Goal: Task Accomplishment & Management: Manage account settings

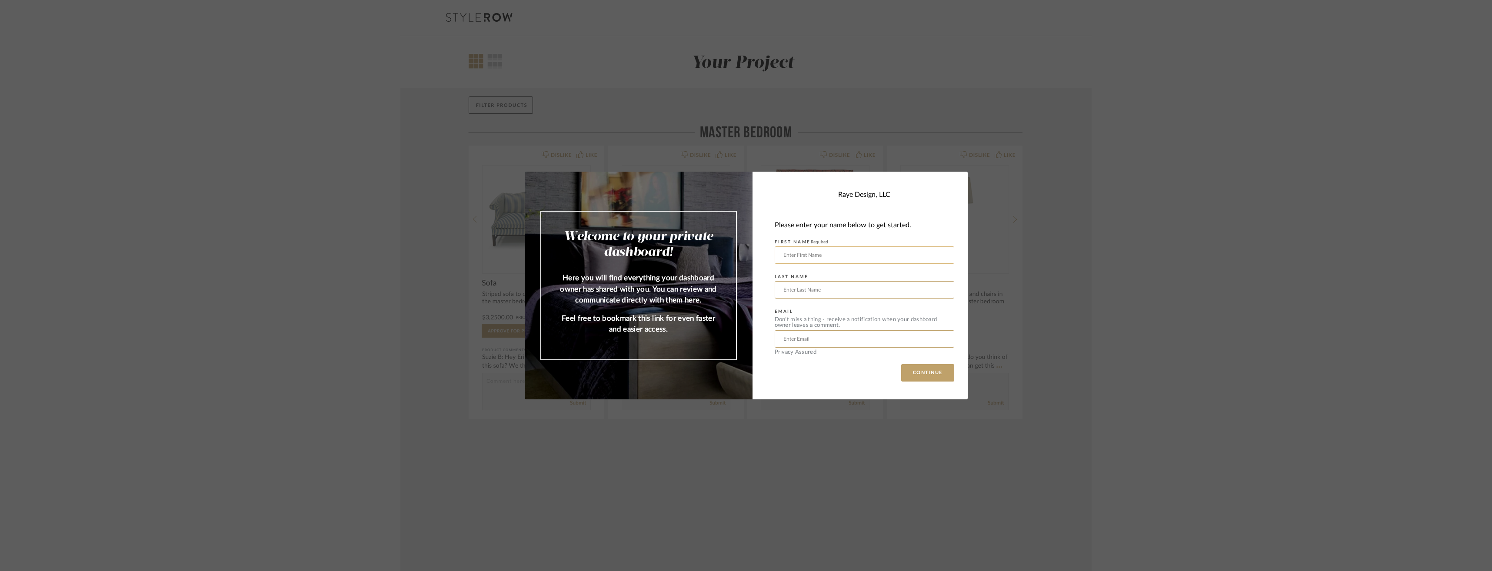
click at [785, 259] on input "text" at bounding box center [863, 254] width 179 height 17
type input "[PERSON_NAME]"
type input "[PERSON_NAME][EMAIL_ADDRESS][PERSON_NAME][DOMAIN_NAME]"
click at [901, 376] on button "CONTINUE" at bounding box center [927, 372] width 53 height 17
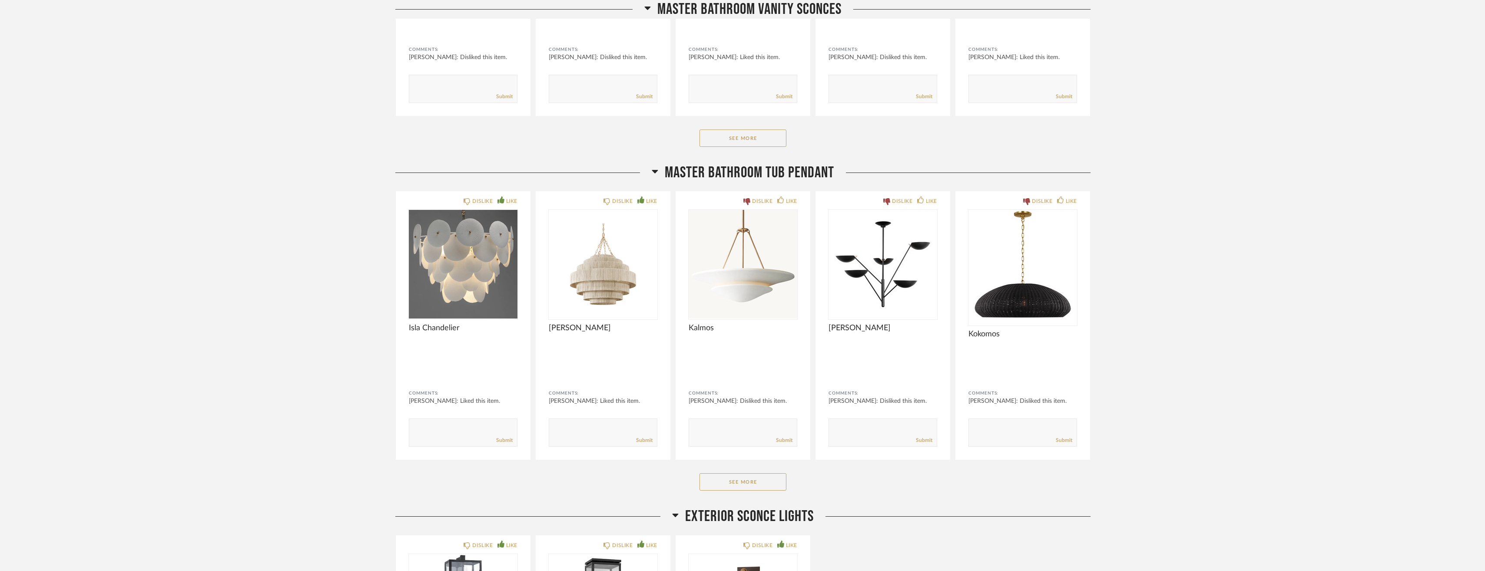
scroll to position [1827, 0]
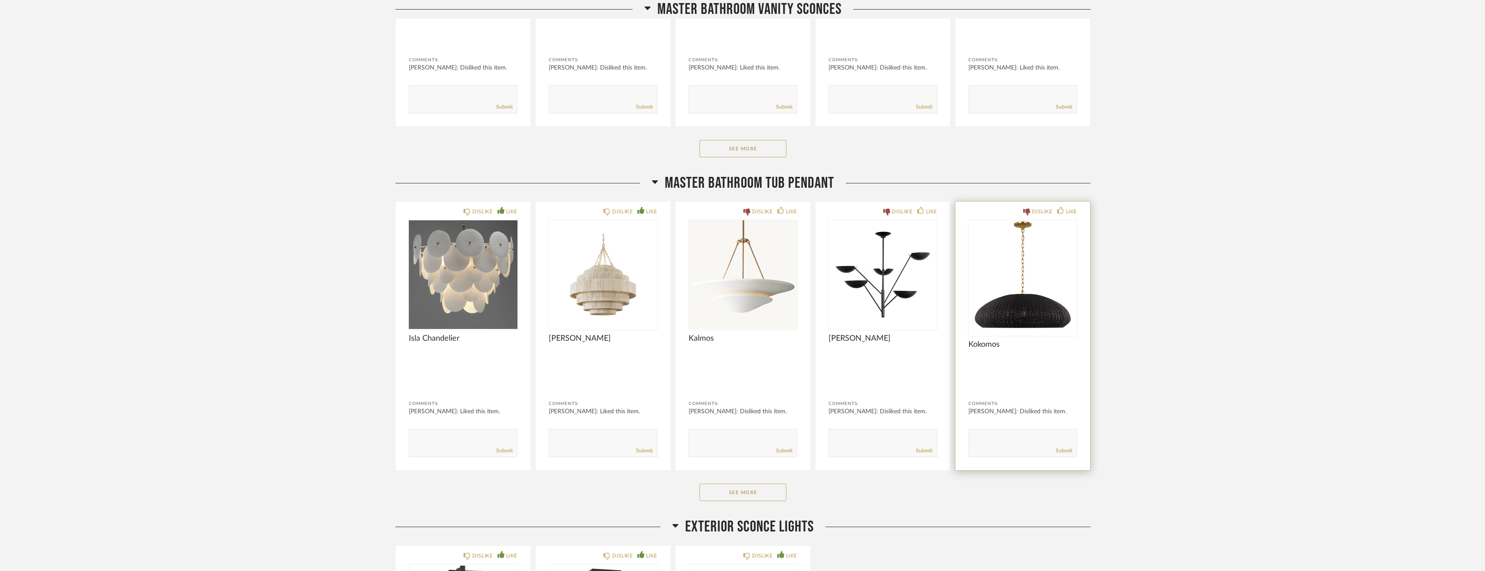
click at [1043, 323] on img "0" at bounding box center [1023, 274] width 109 height 109
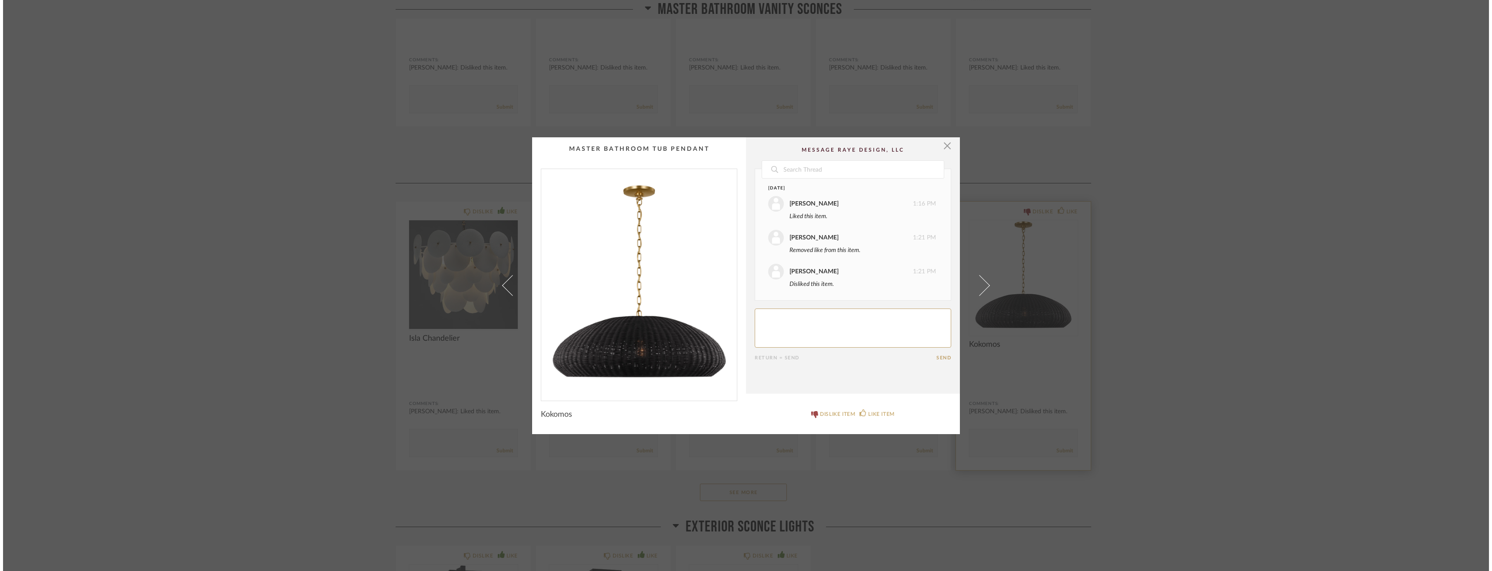
scroll to position [0, 0]
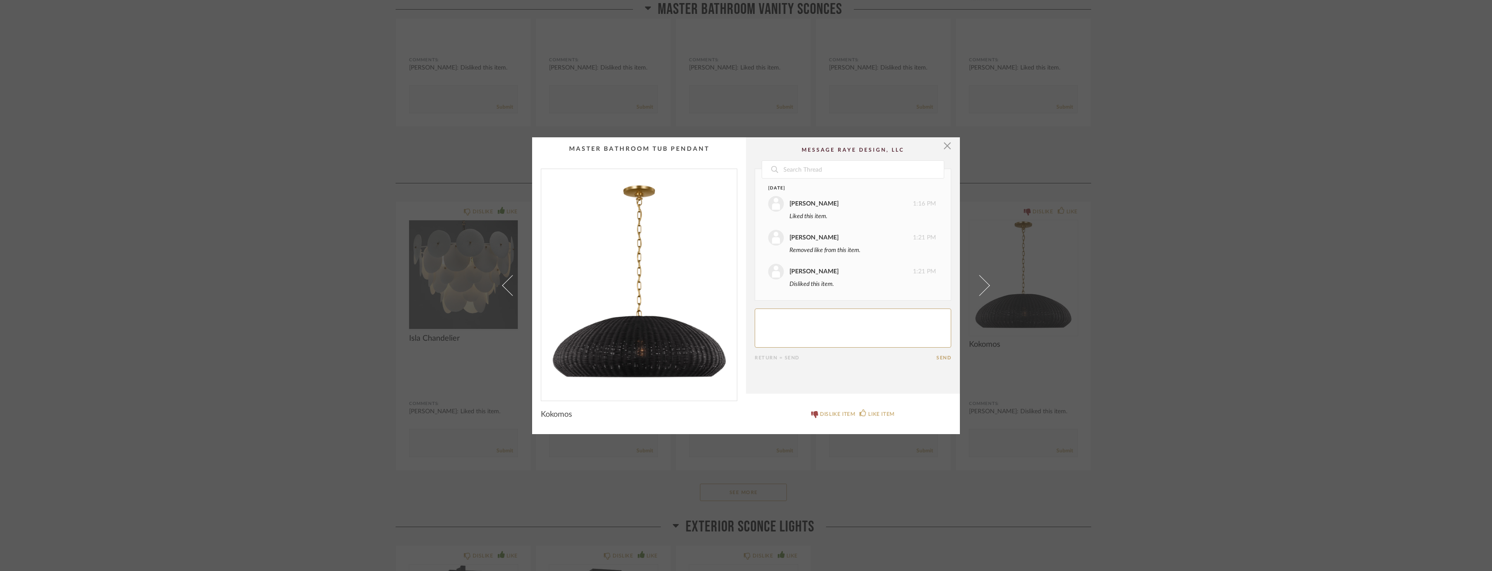
click at [1218, 200] on div "× Date [DATE] [PERSON_NAME] 1:16 PM Liked this item. [PERSON_NAME] 1:21 PM Remo…" at bounding box center [746, 285] width 1492 height 571
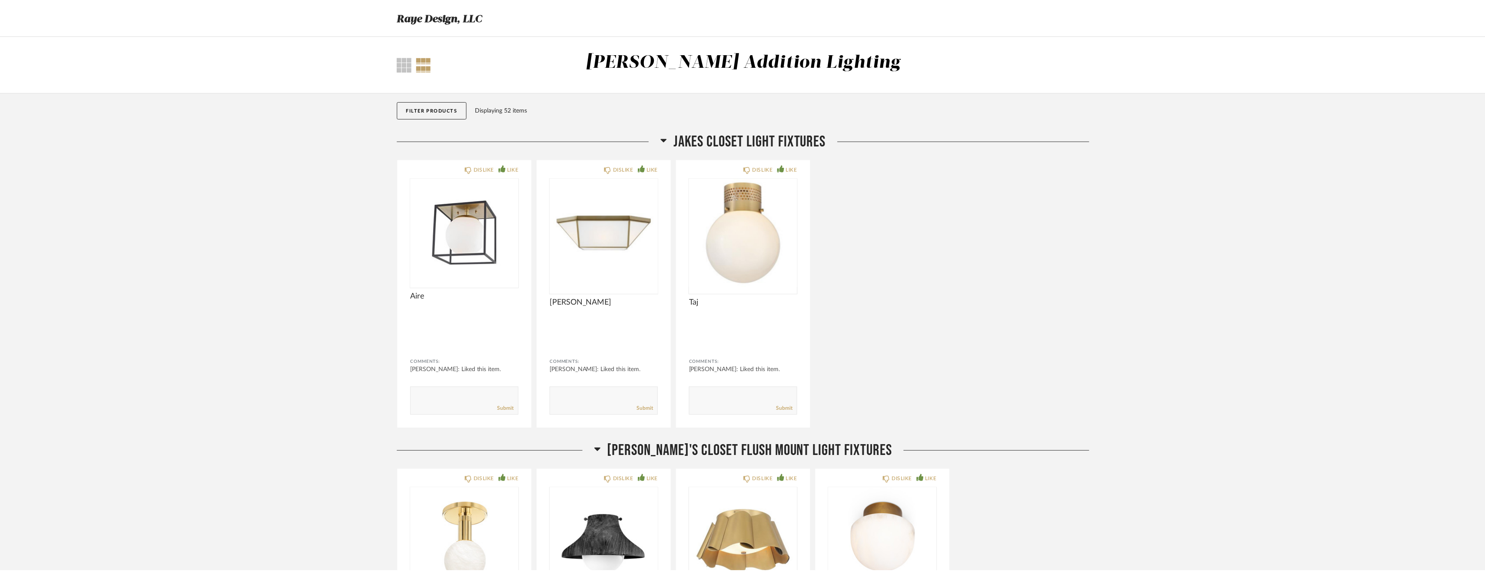
scroll to position [1827, 0]
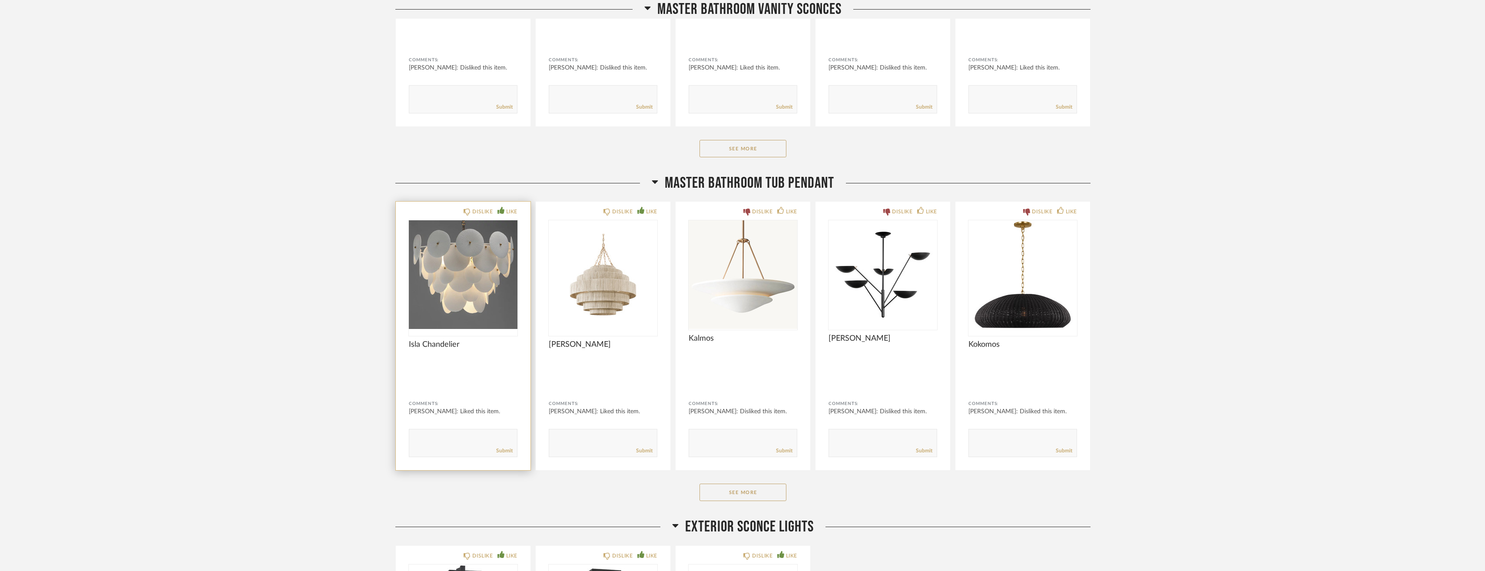
click at [494, 297] on img "0" at bounding box center [463, 274] width 109 height 109
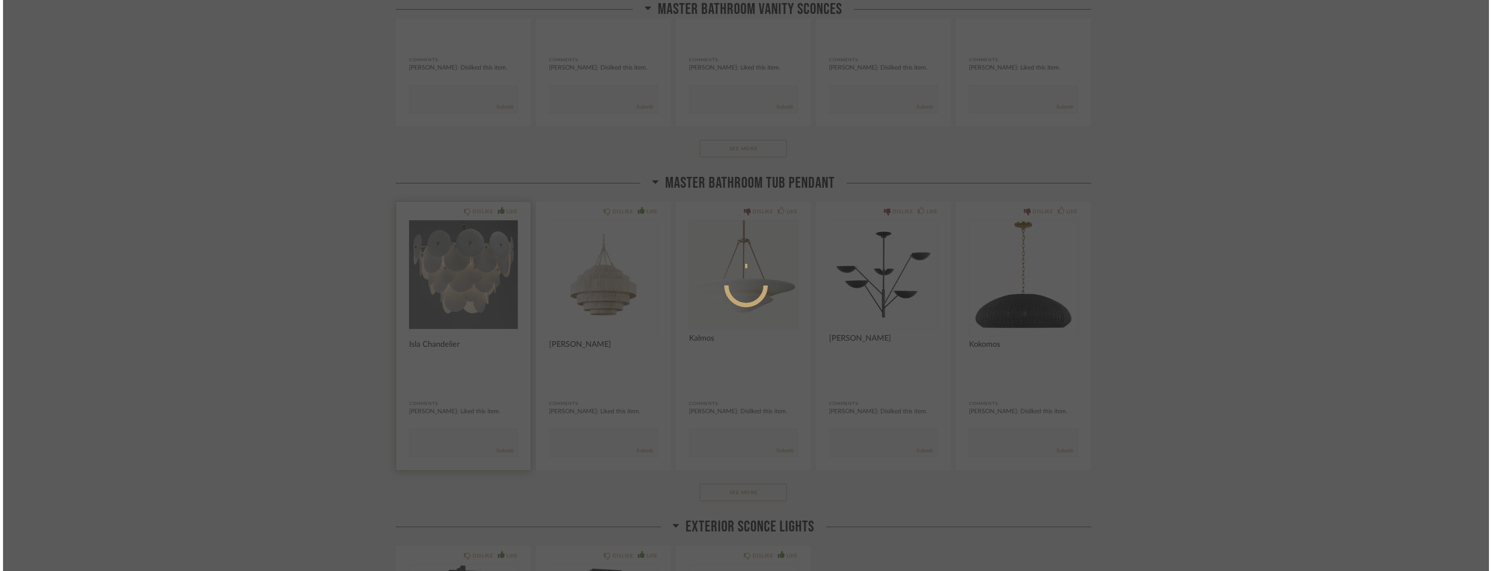
scroll to position [0, 0]
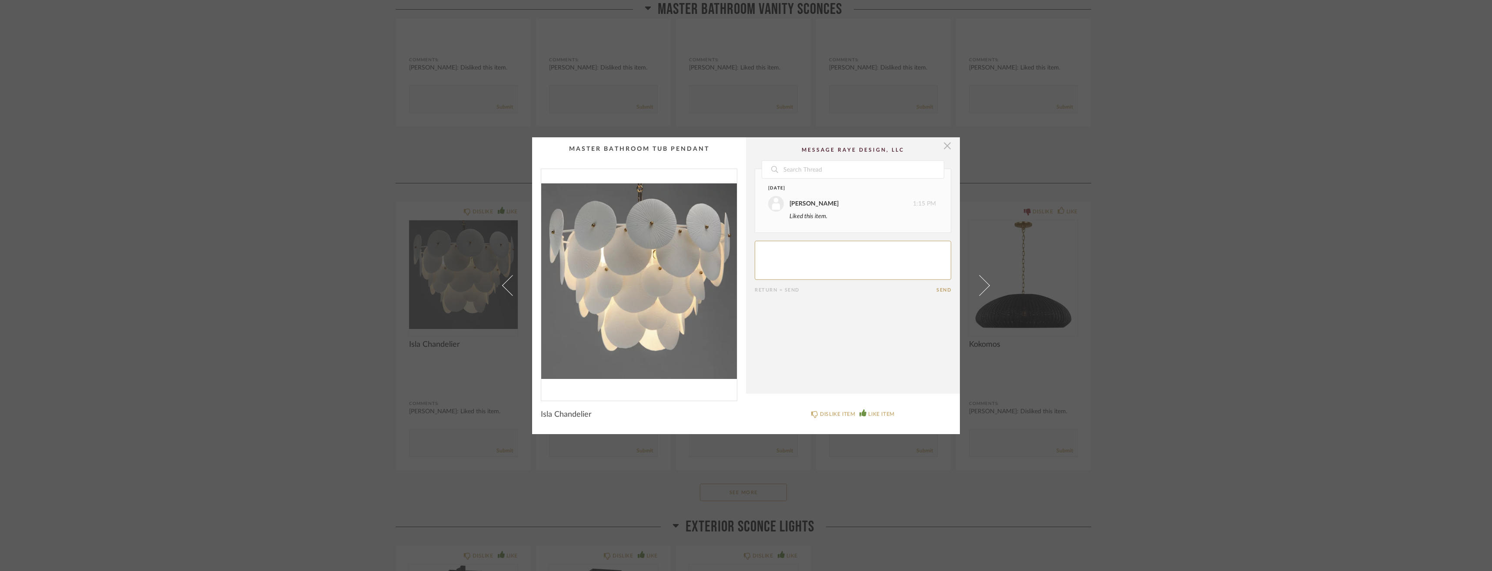
drag, startPoint x: 944, startPoint y: 148, endPoint x: 945, endPoint y: 143, distance: 4.4
click at [945, 143] on span "button" at bounding box center [946, 145] width 17 height 17
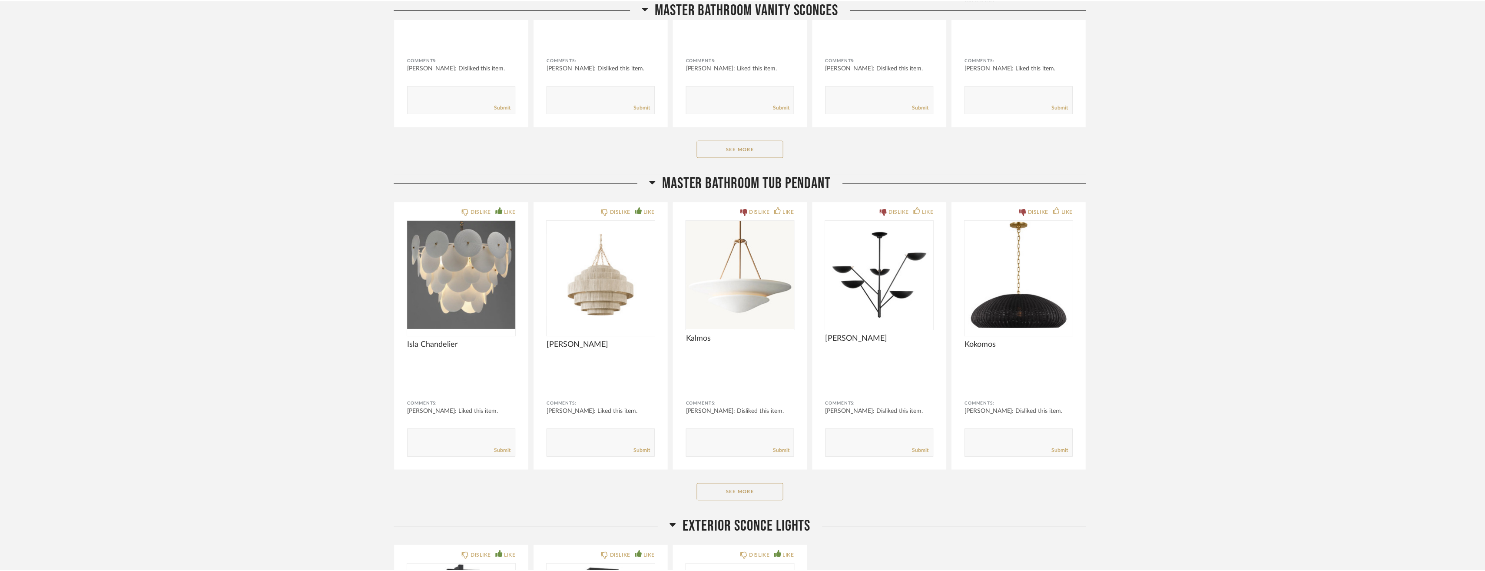
scroll to position [1827, 0]
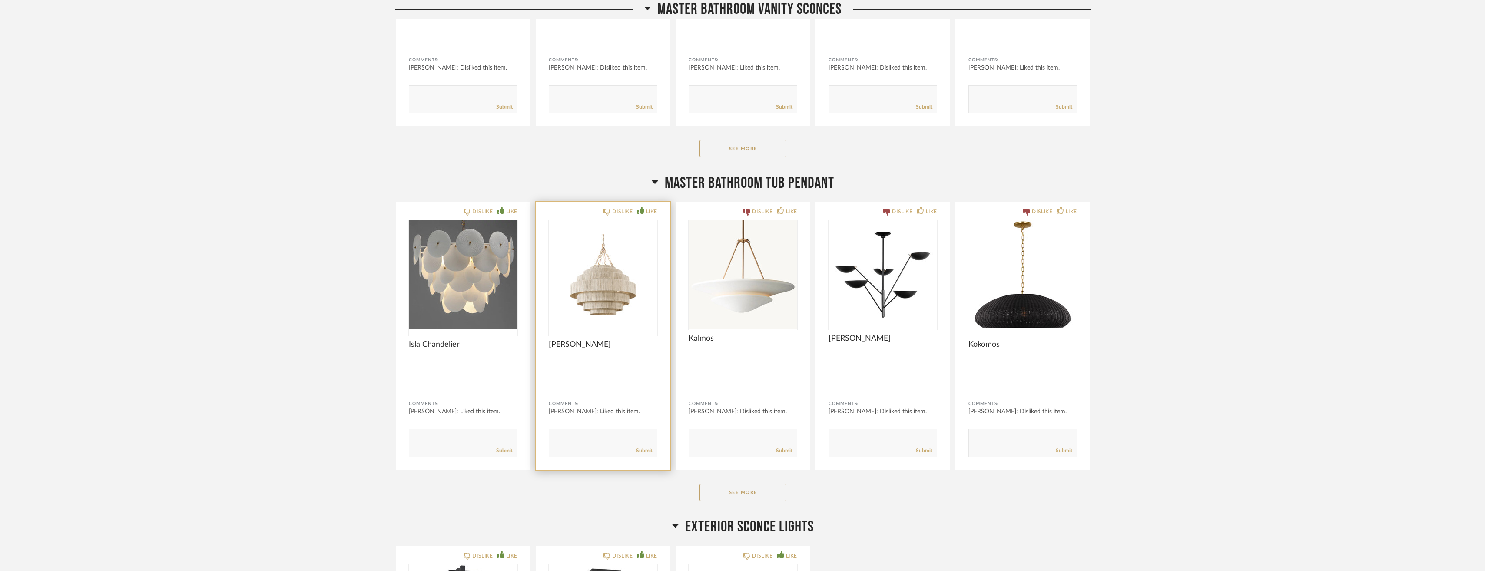
click at [606, 298] on img "0" at bounding box center [603, 274] width 109 height 109
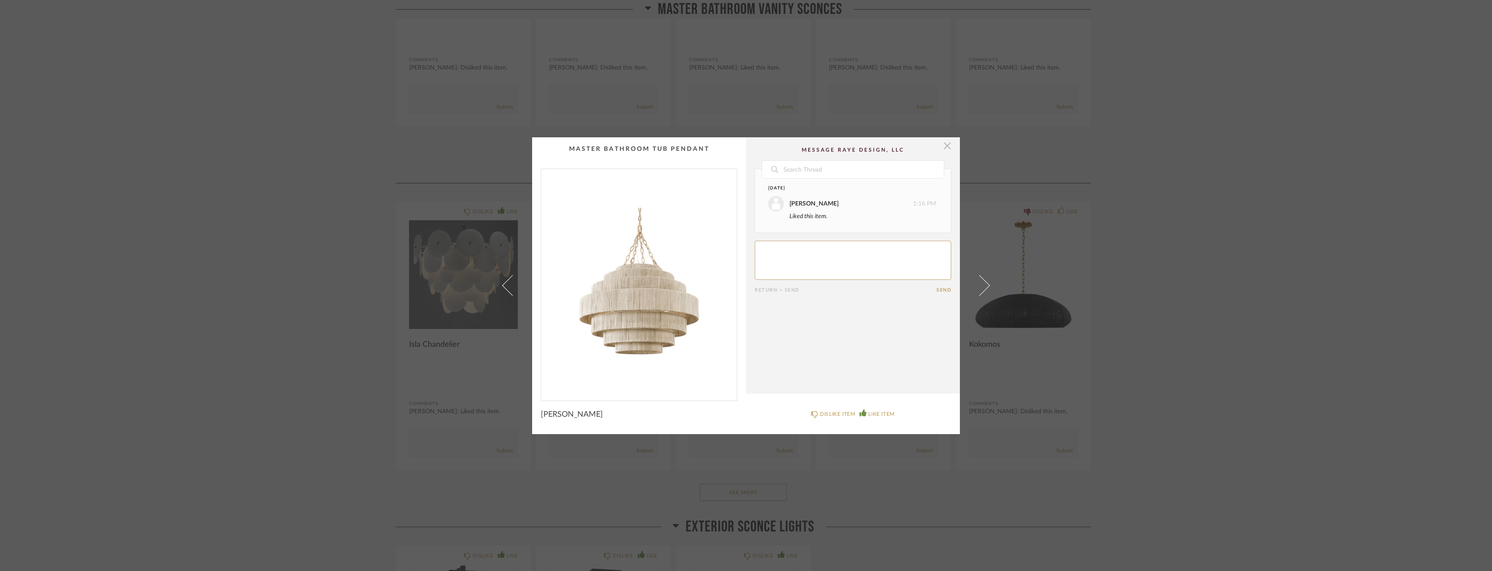
click at [938, 150] on span "button" at bounding box center [946, 145] width 17 height 17
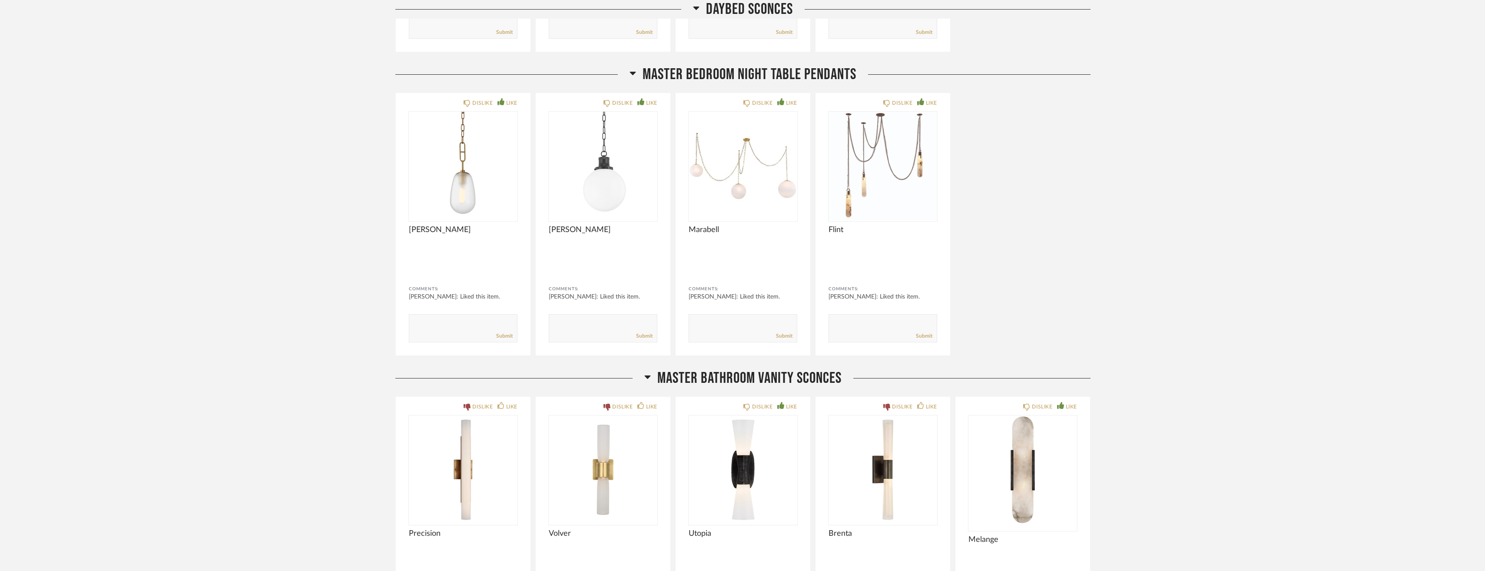
scroll to position [1271, 0]
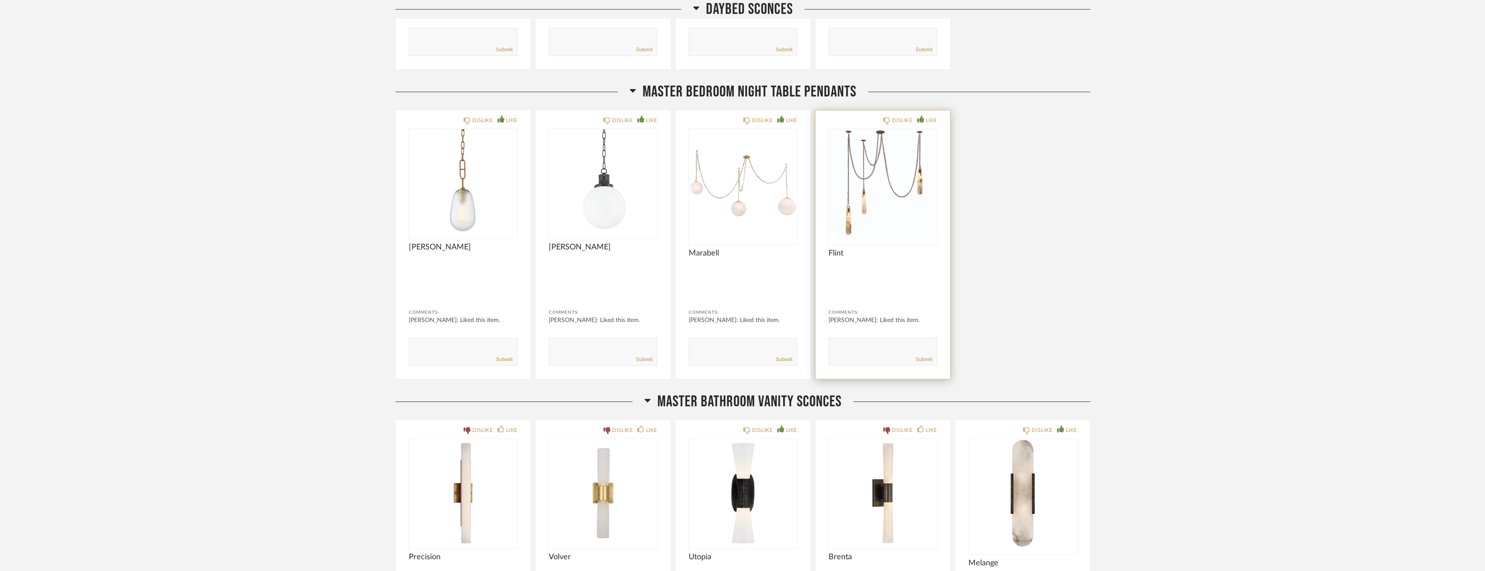
click at [891, 161] on img "0" at bounding box center [883, 183] width 109 height 109
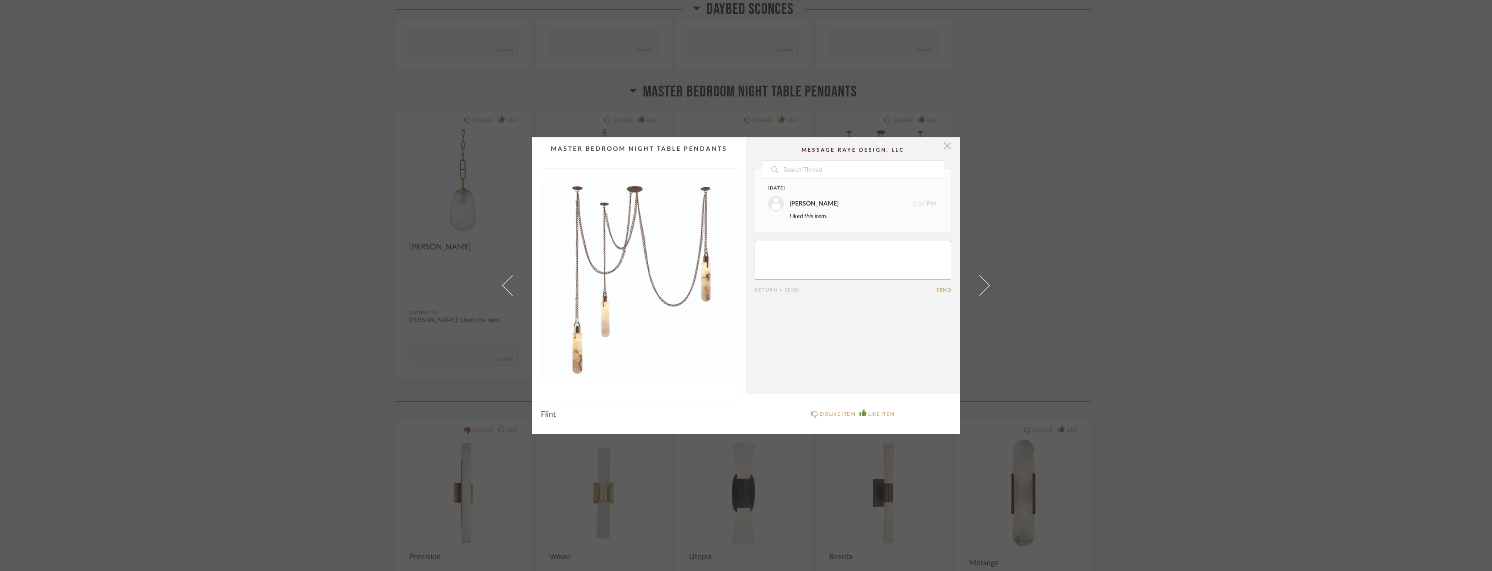
click at [945, 148] on span "button" at bounding box center [946, 145] width 17 height 17
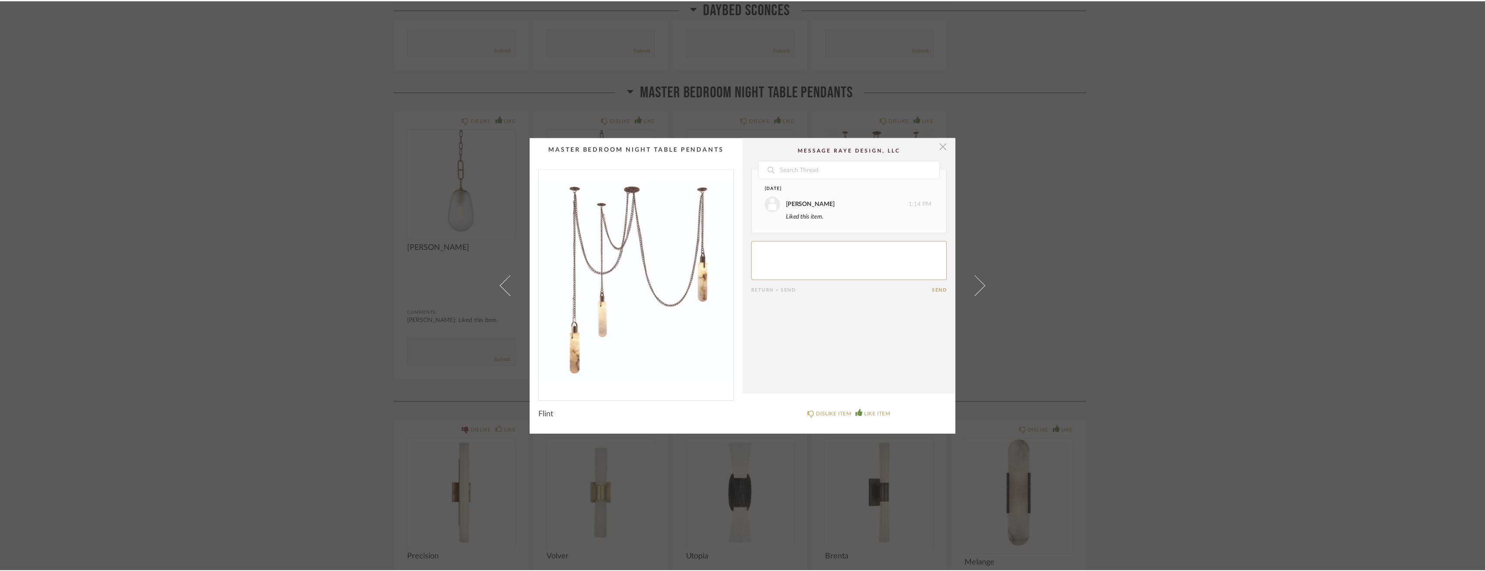
scroll to position [1271, 0]
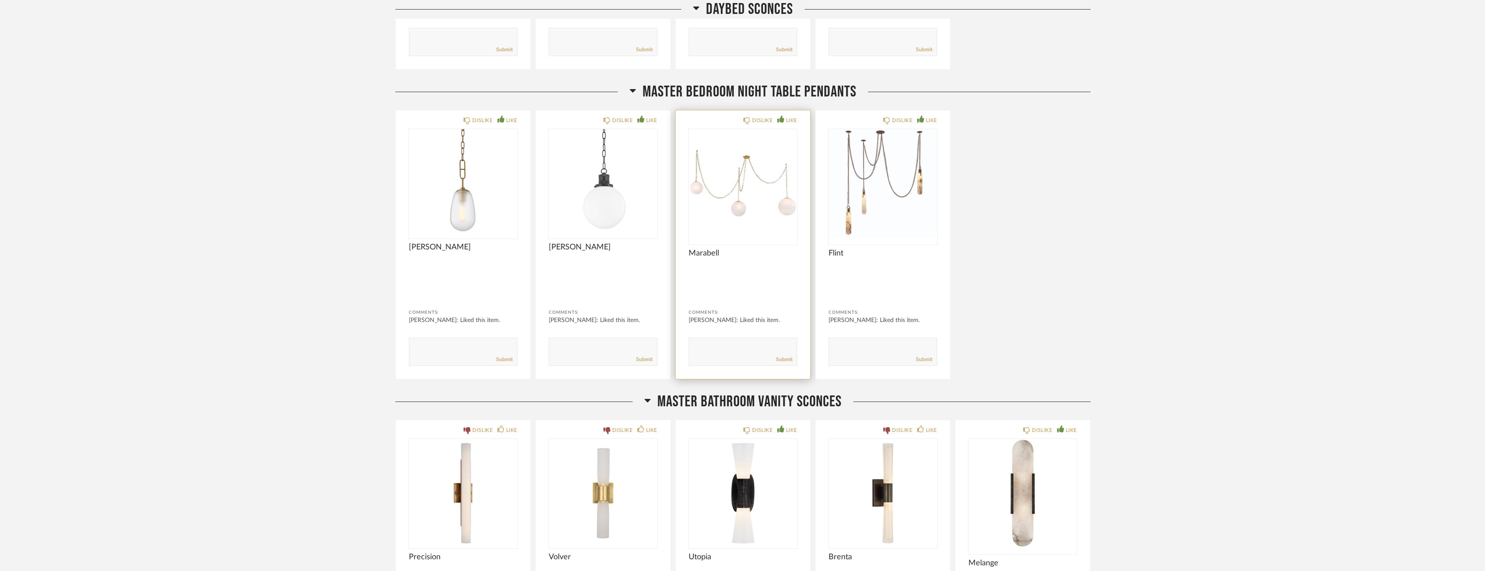
click at [779, 161] on img "0" at bounding box center [743, 183] width 109 height 109
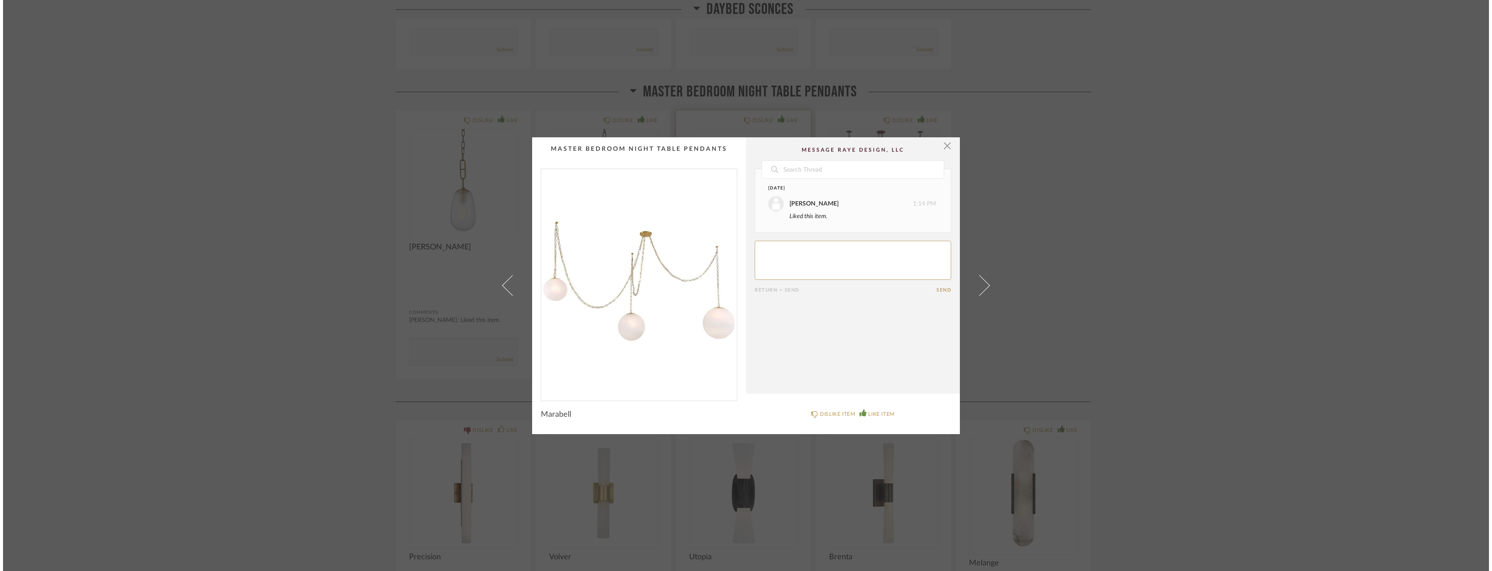
scroll to position [0, 0]
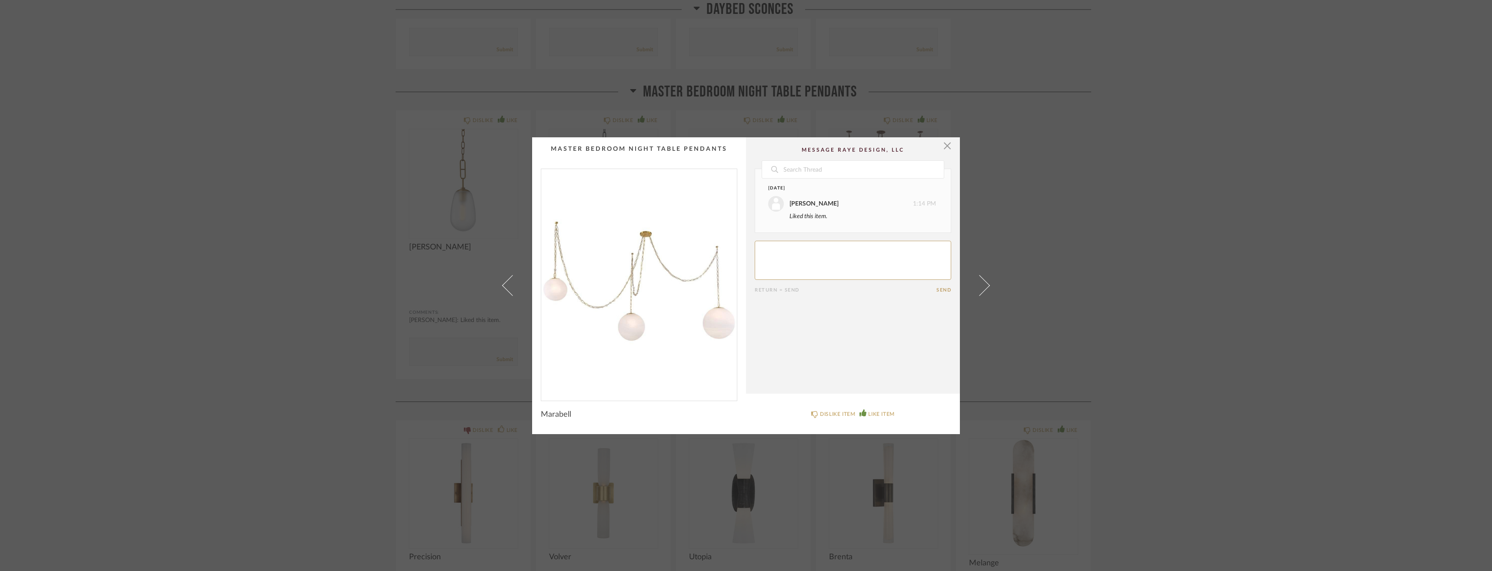
click at [1118, 98] on div "× Date [DATE] [PERSON_NAME] 1:14 PM Liked this item. Return = Send Send Marabel…" at bounding box center [746, 285] width 1492 height 571
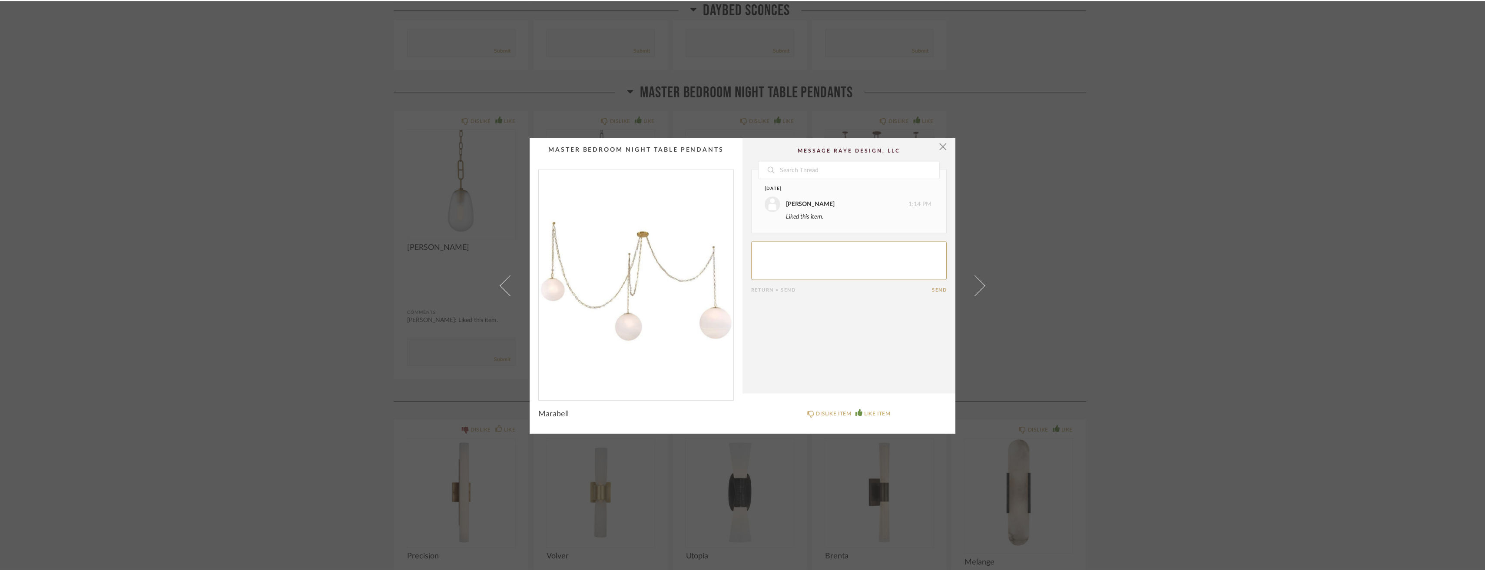
scroll to position [1271, 0]
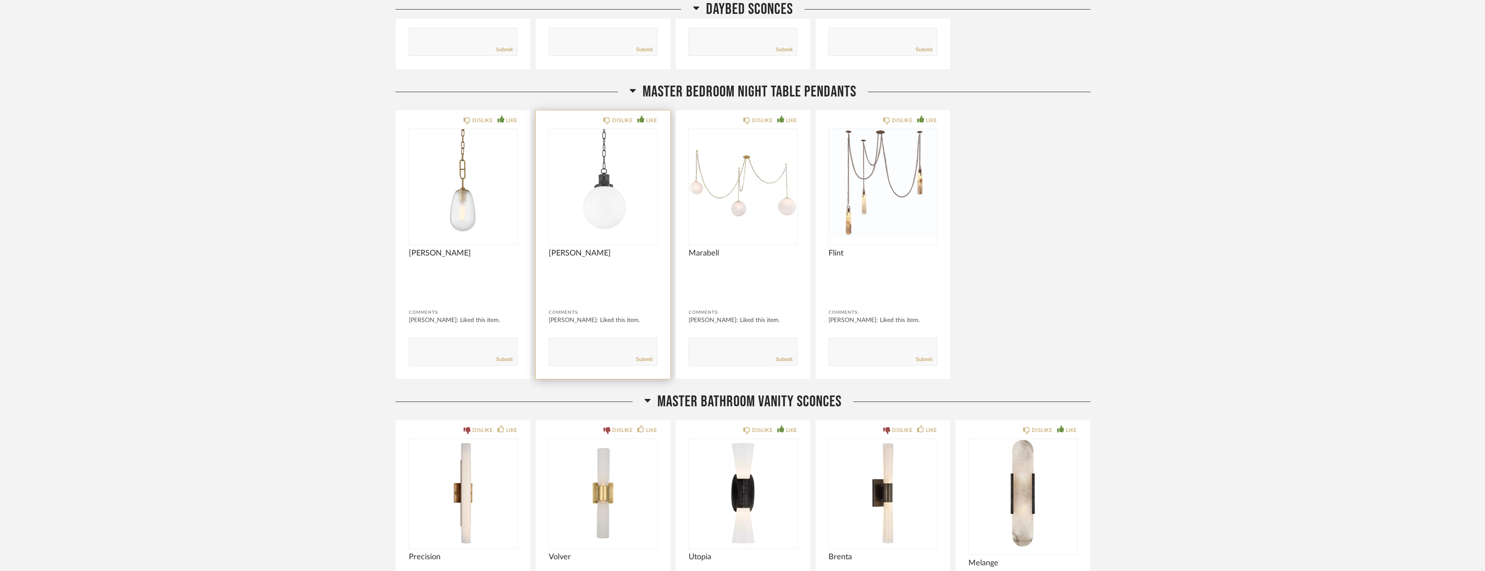
click at [583, 167] on img "0" at bounding box center [603, 183] width 109 height 109
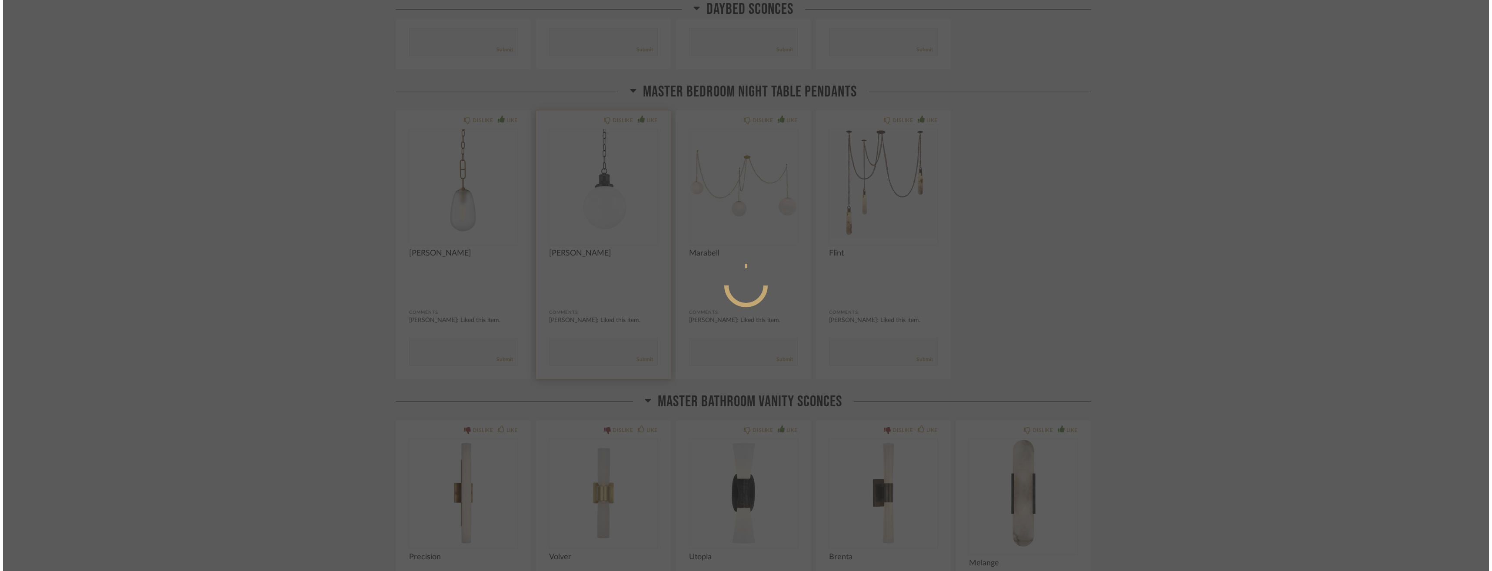
scroll to position [0, 0]
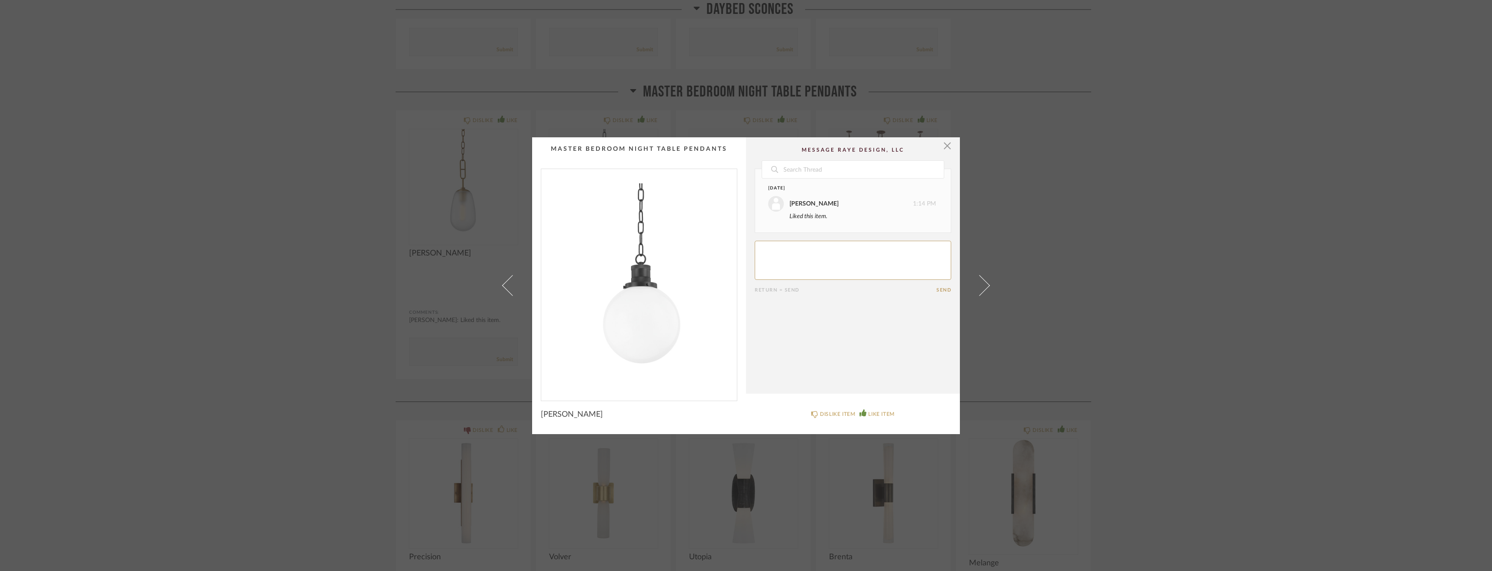
click at [518, 166] on div "× Date [DATE] [PERSON_NAME] 1:14 PM Liked this item. Return = Send Send [PERSON…" at bounding box center [745, 285] width 501 height 297
drag, startPoint x: 517, startPoint y: 163, endPoint x: 569, endPoint y: 164, distance: 52.2
click at [569, 164] on div "× Date [DATE] [PERSON_NAME] 1:14 PM Liked this item. Return = Send Send [PERSON…" at bounding box center [745, 285] width 501 height 297
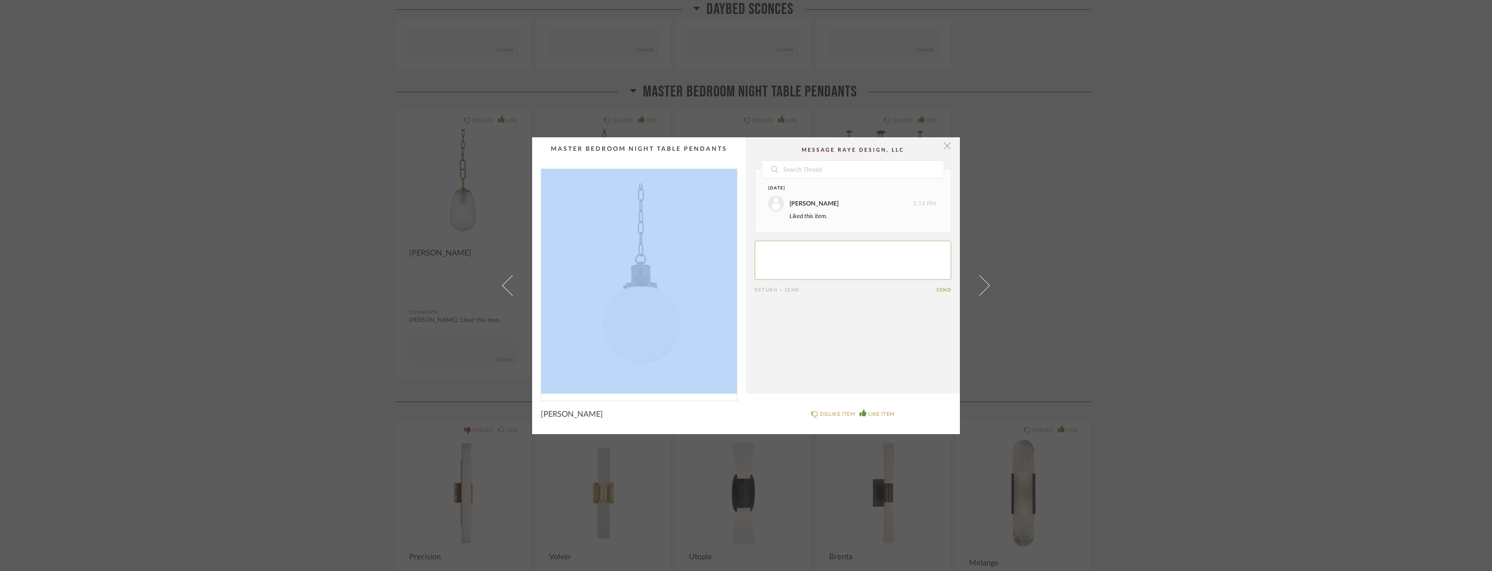
click at [944, 148] on span "button" at bounding box center [946, 145] width 17 height 17
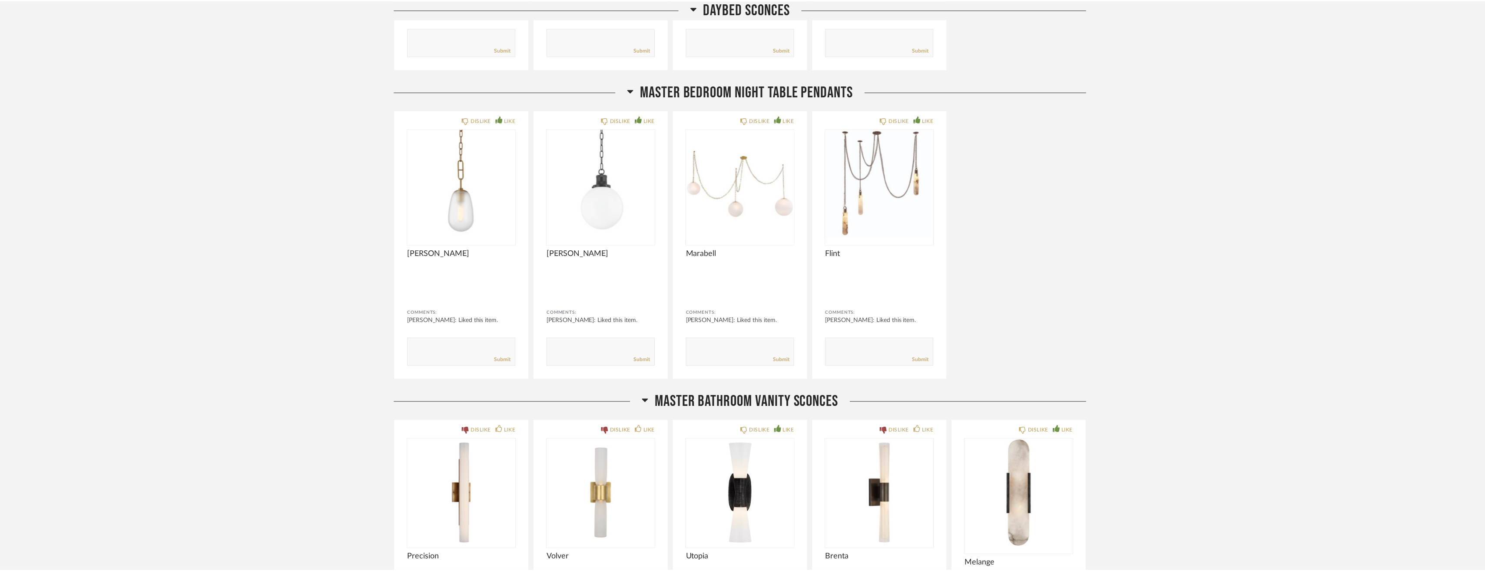
scroll to position [1271, 0]
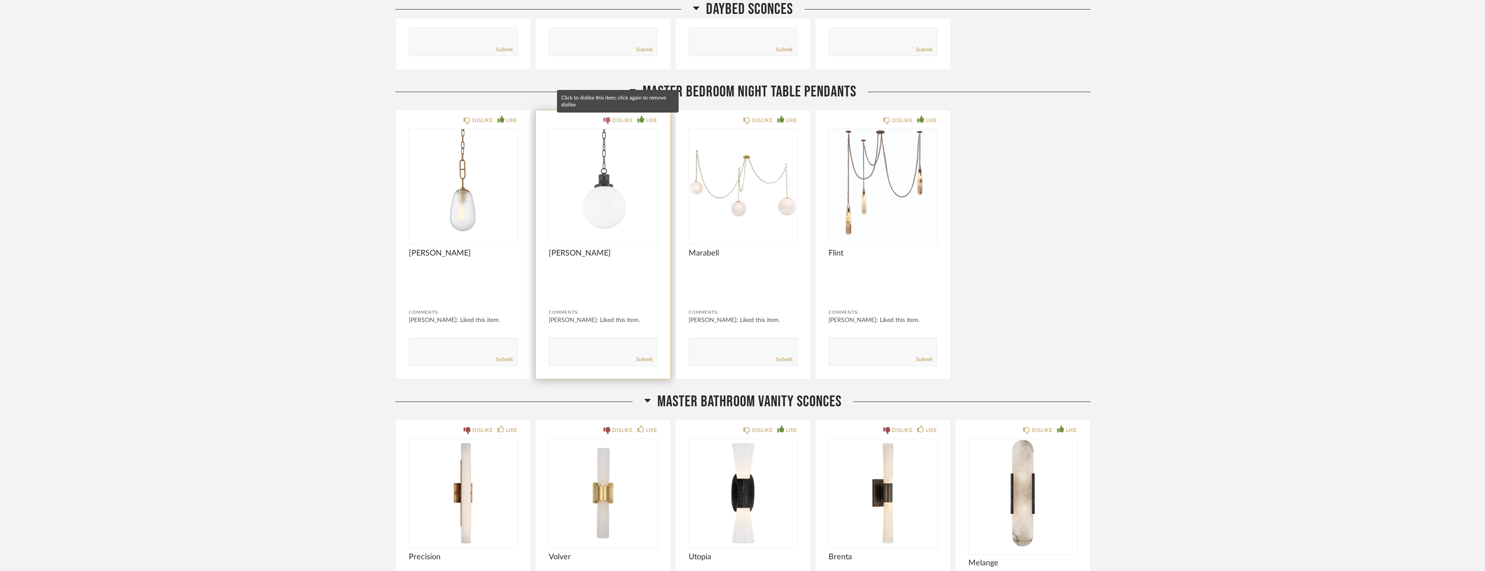
click at [615, 118] on div "DISLIKE" at bounding box center [622, 120] width 20 height 9
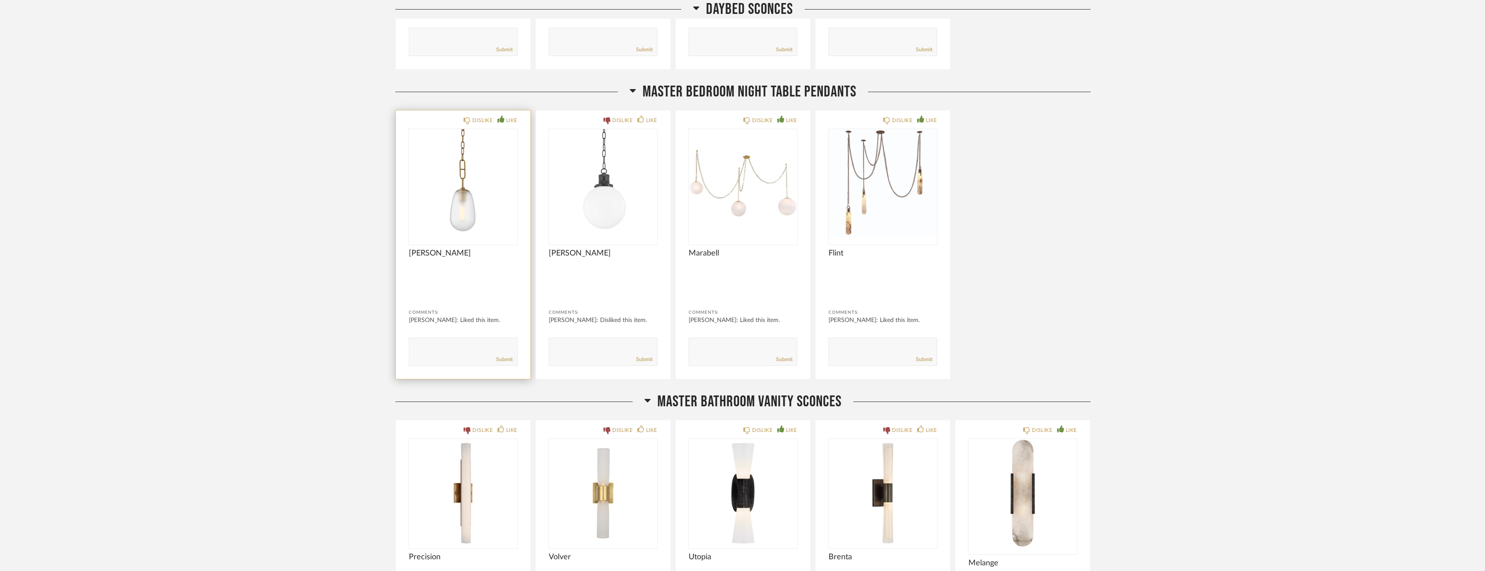
click at [468, 203] on img "0" at bounding box center [463, 183] width 109 height 109
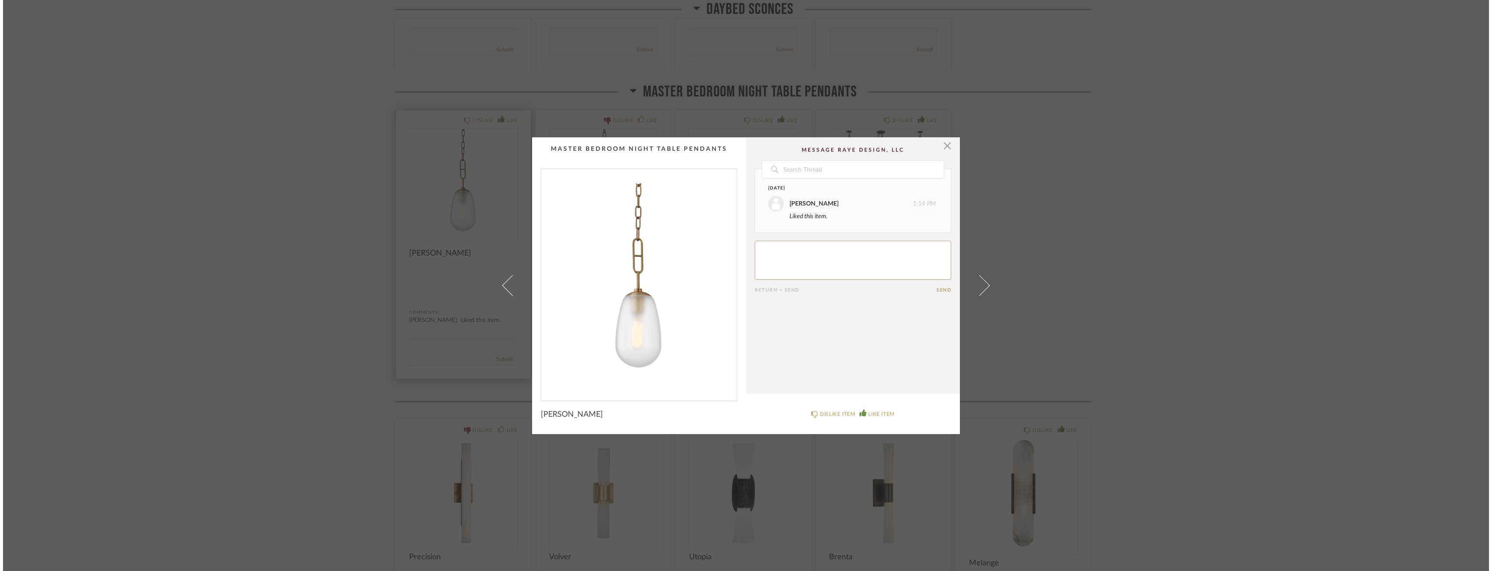
scroll to position [0, 0]
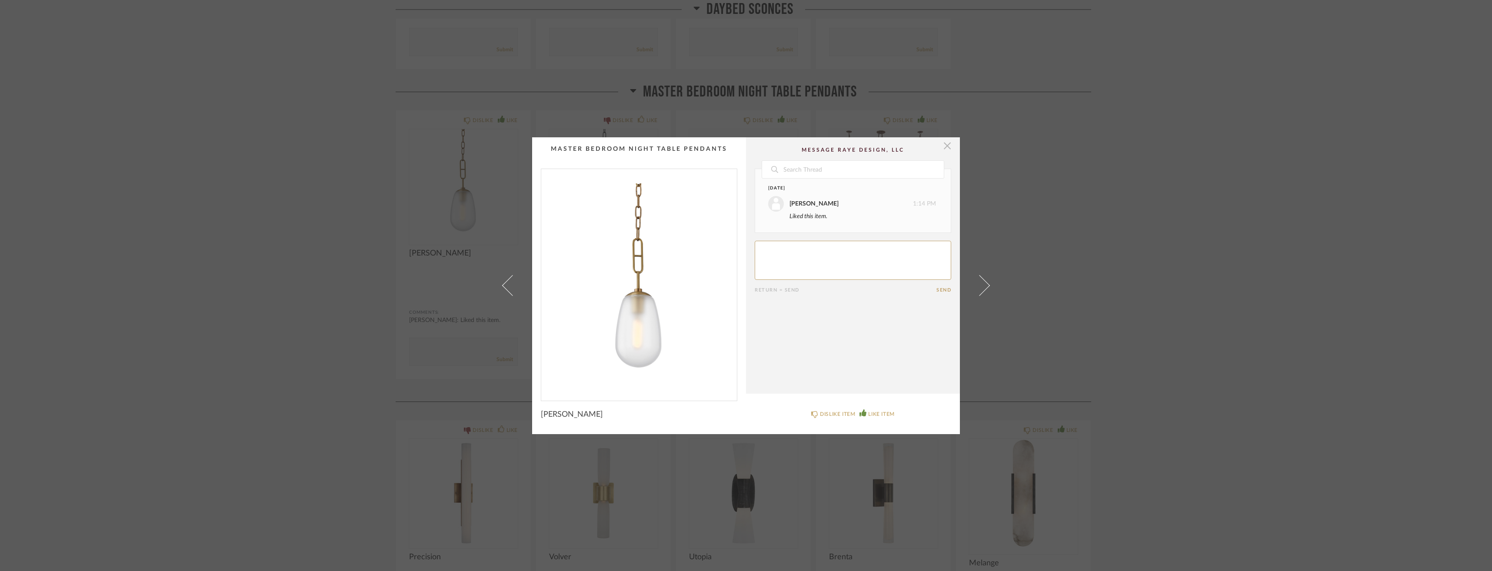
click at [944, 152] on span "button" at bounding box center [946, 145] width 17 height 17
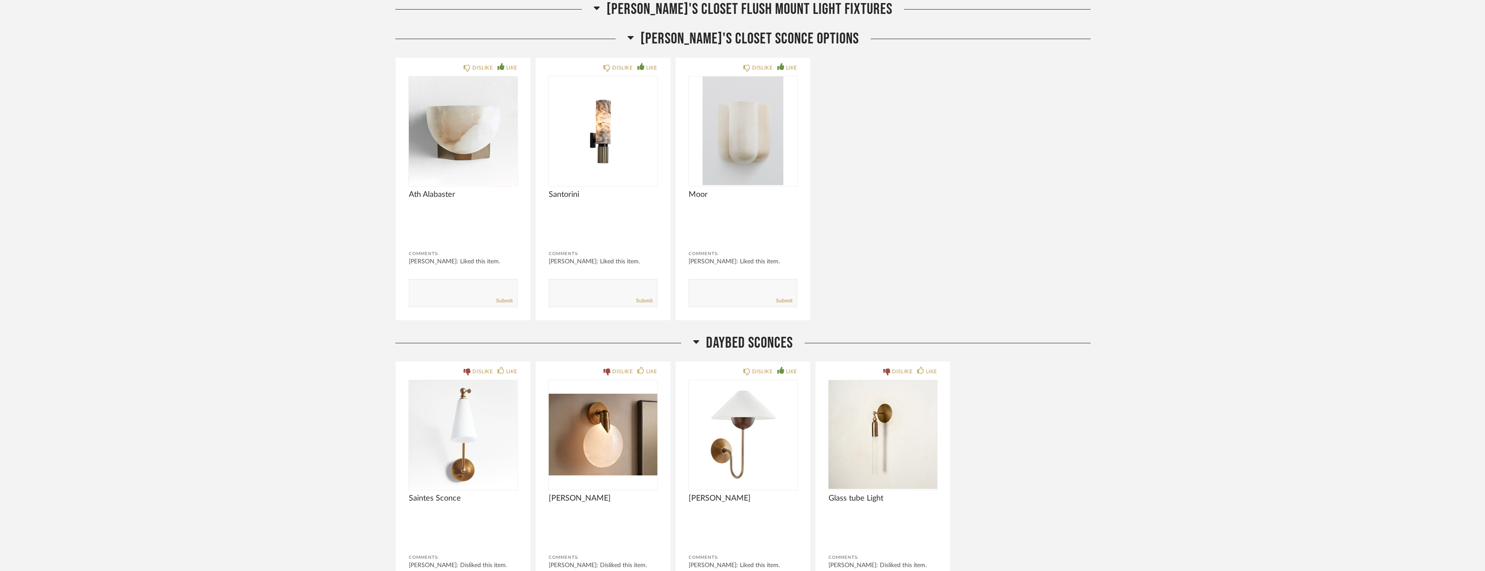
scroll to position [730, 0]
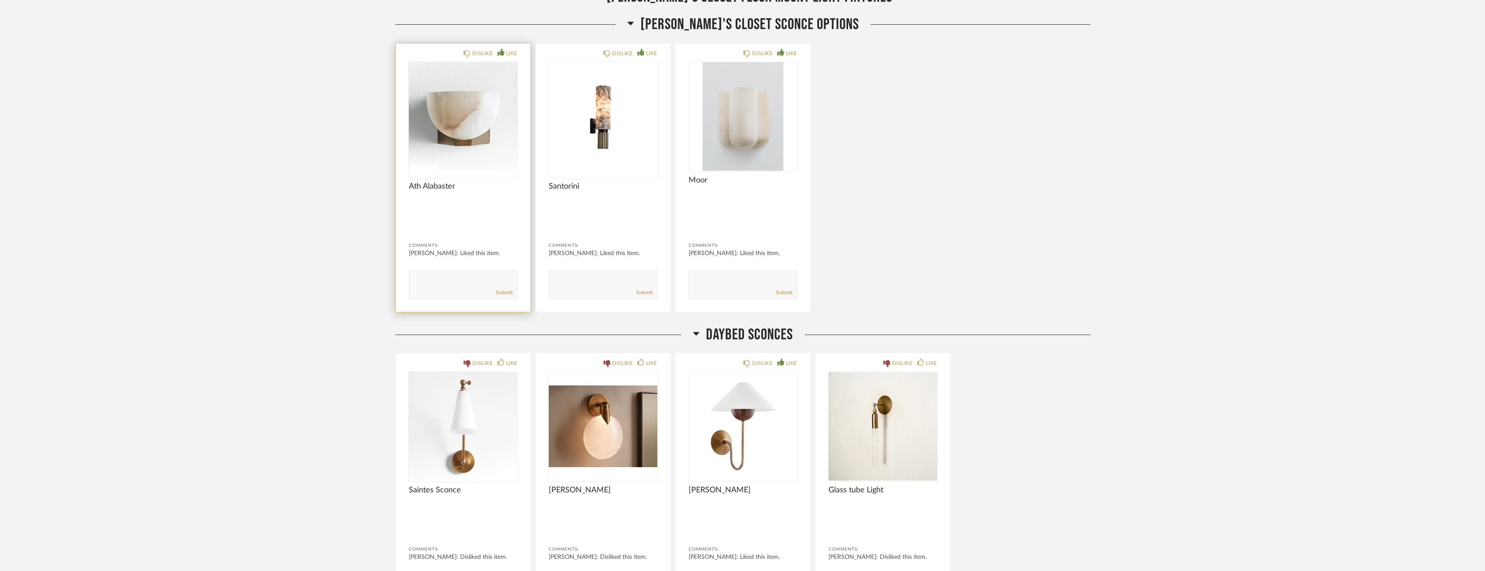
click at [456, 139] on img "0" at bounding box center [463, 116] width 109 height 109
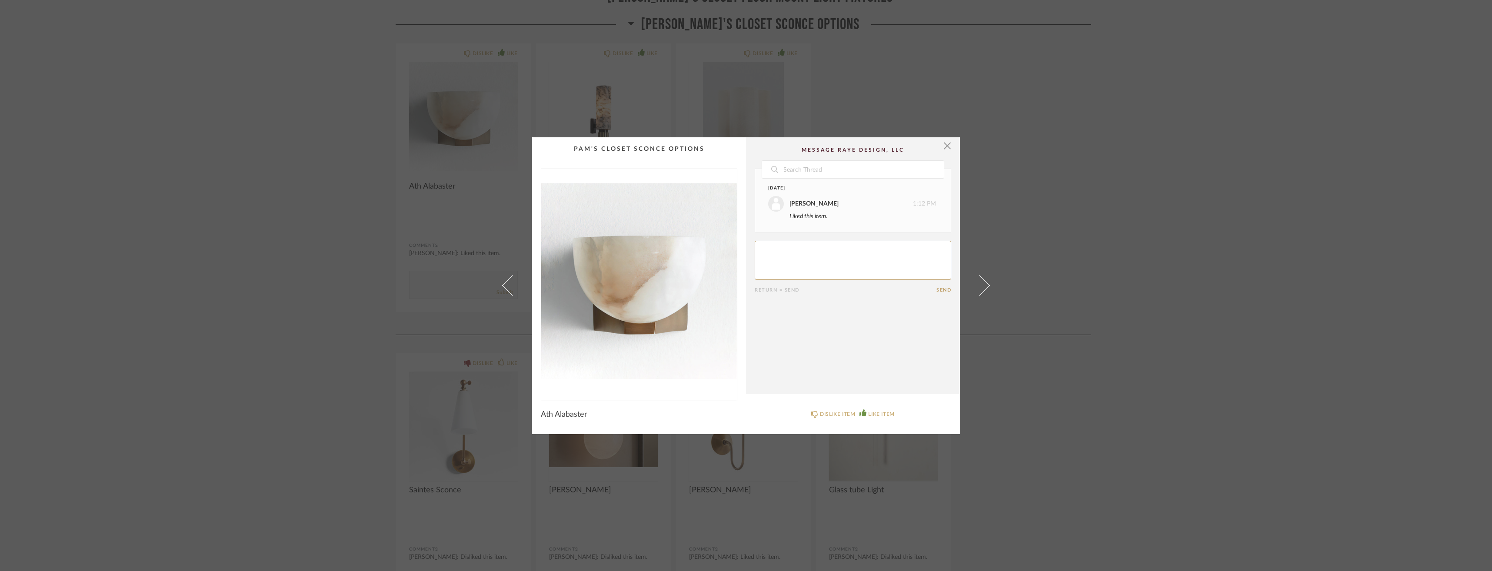
click at [329, 169] on div "× Date [DATE] [PERSON_NAME] 1:12 PM Liked this item. Return = Send Send Ath Ala…" at bounding box center [746, 285] width 1492 height 571
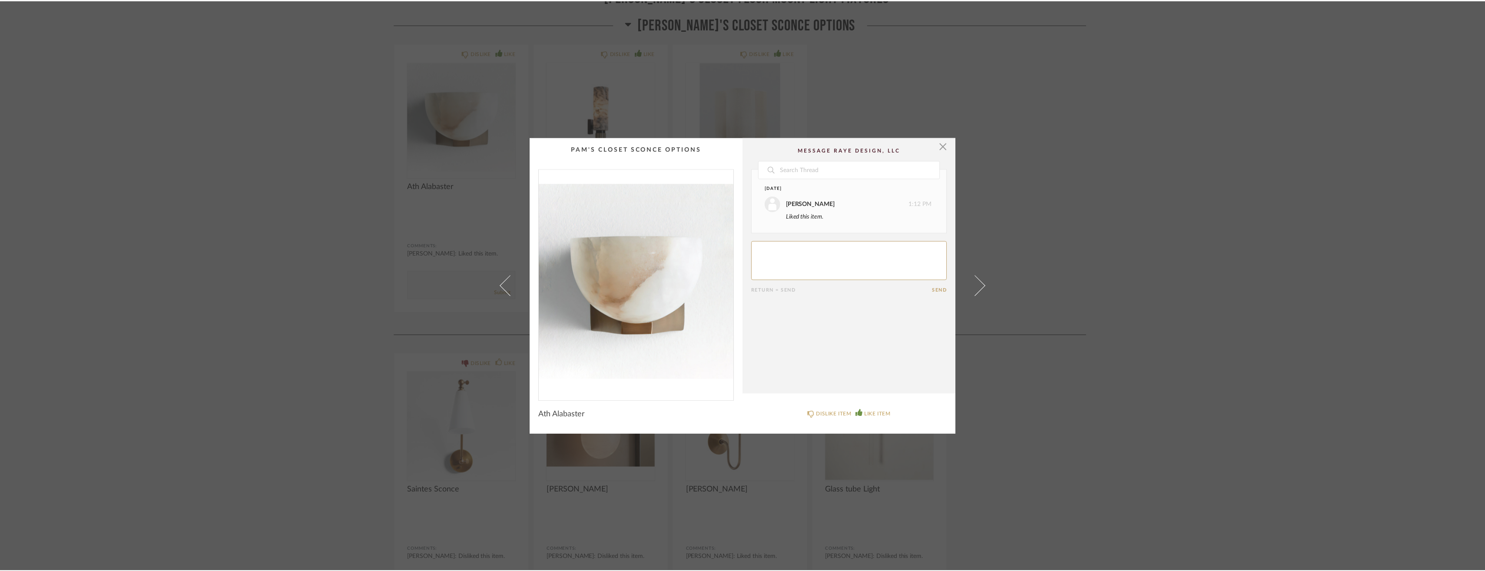
scroll to position [730, 0]
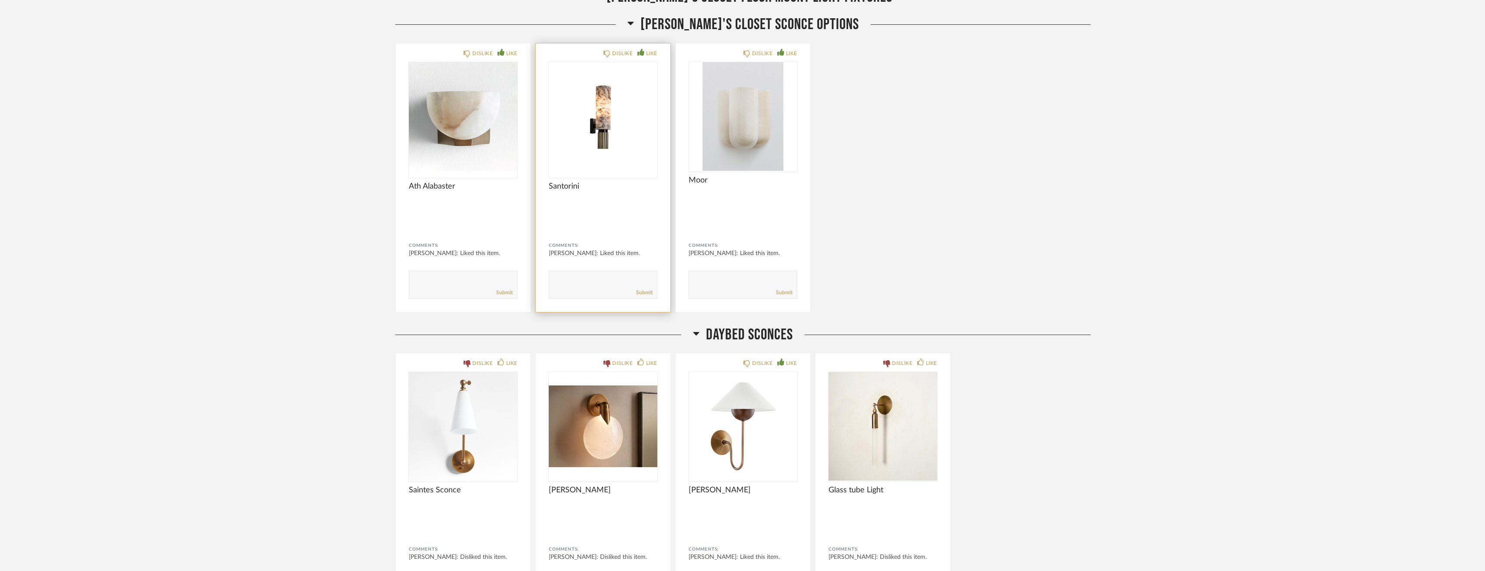
drag, startPoint x: 582, startPoint y: 154, endPoint x: 571, endPoint y: 151, distance: 10.9
click at [571, 151] on img "0" at bounding box center [603, 116] width 109 height 109
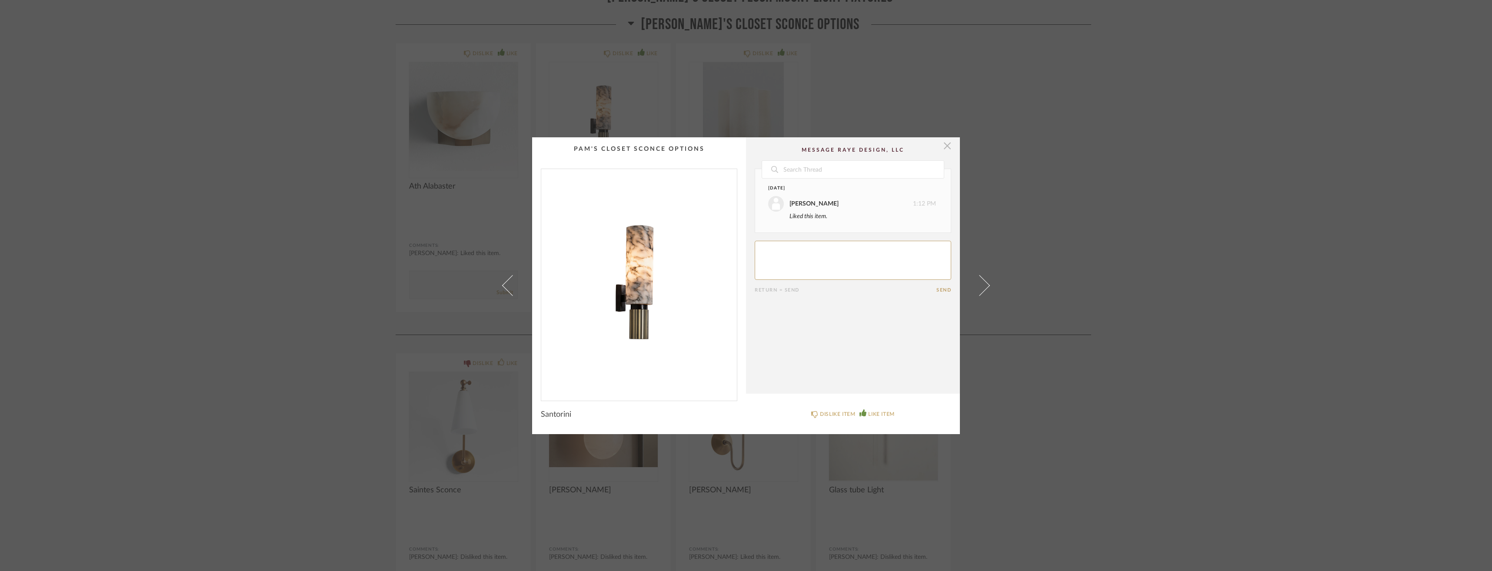
click at [942, 149] on span "button" at bounding box center [946, 145] width 17 height 17
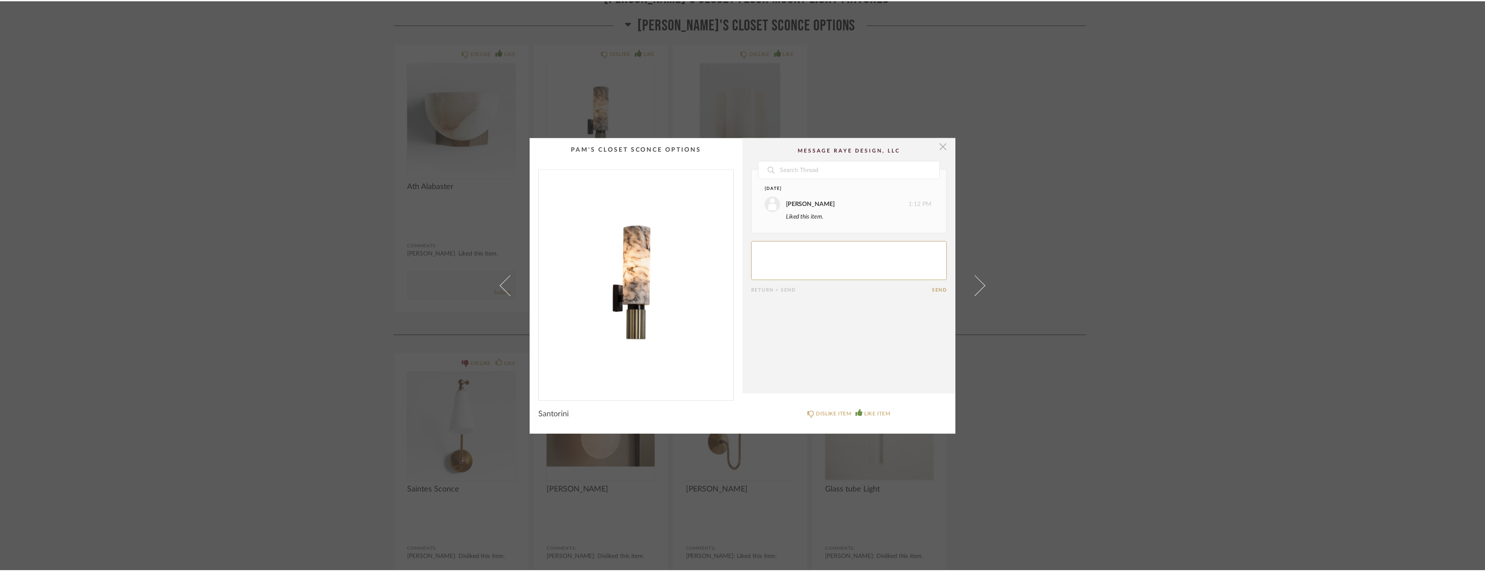
scroll to position [730, 0]
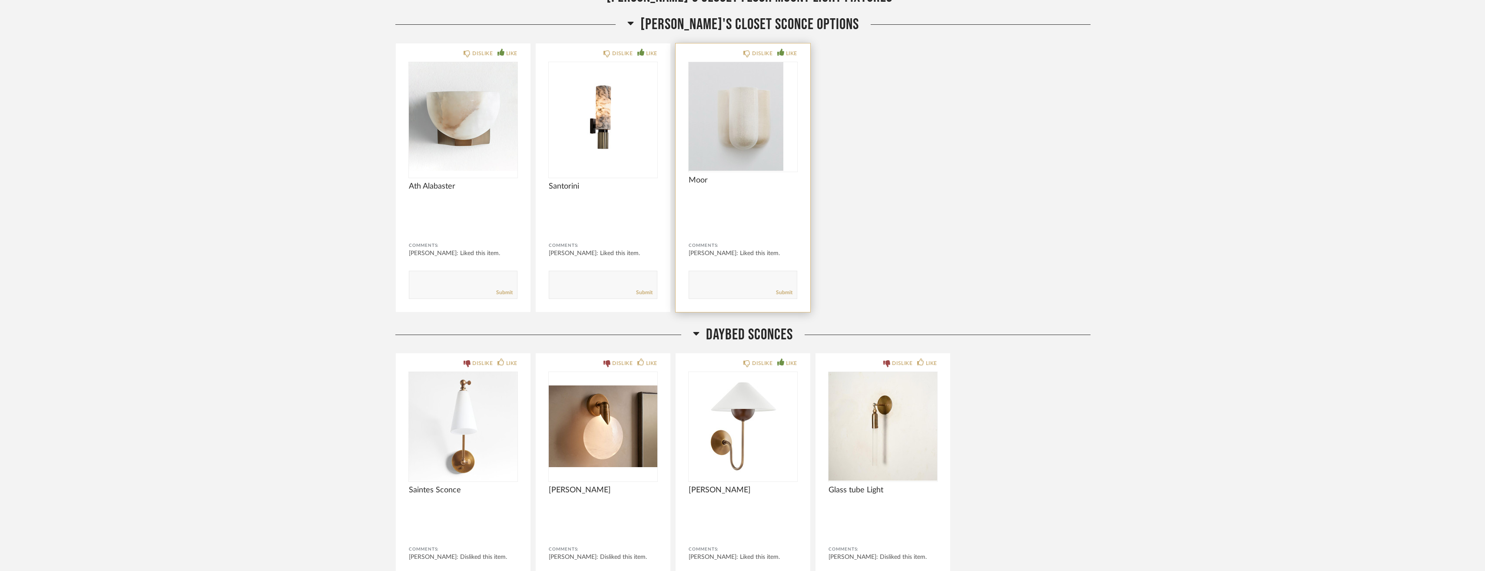
click at [776, 139] on div at bounding box center [743, 116] width 109 height 109
click at [777, 137] on img "0" at bounding box center [743, 116] width 109 height 109
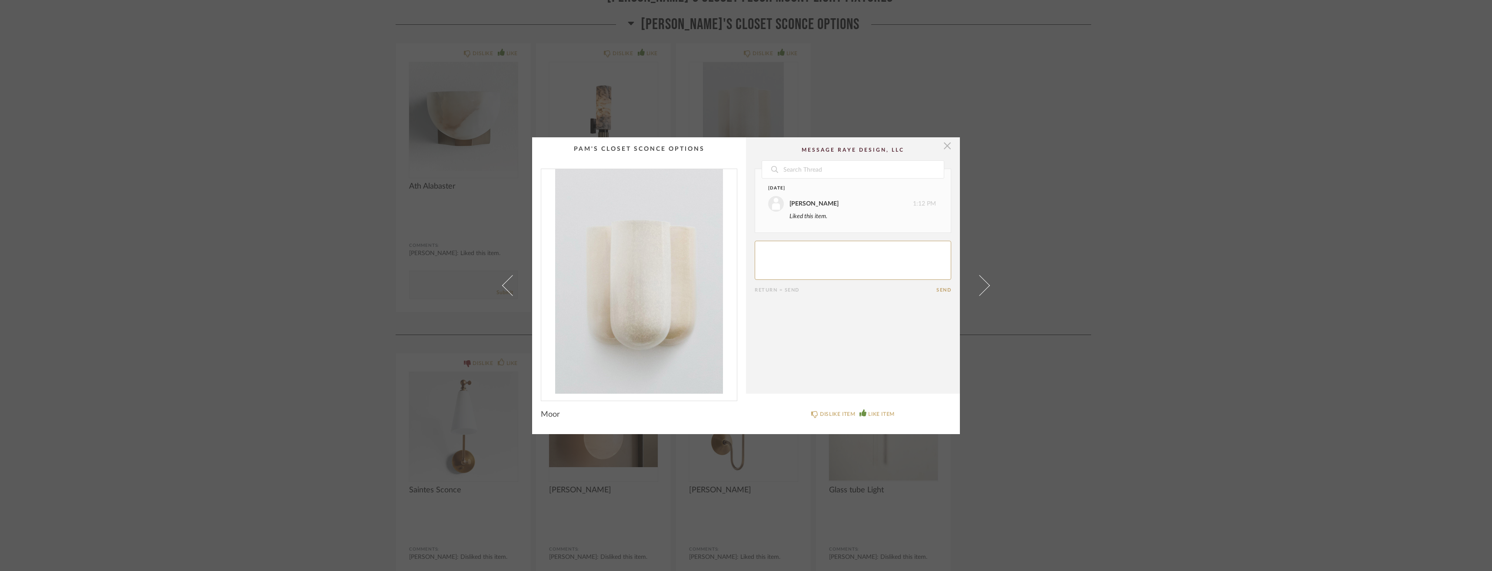
click at [946, 147] on span "button" at bounding box center [946, 145] width 17 height 17
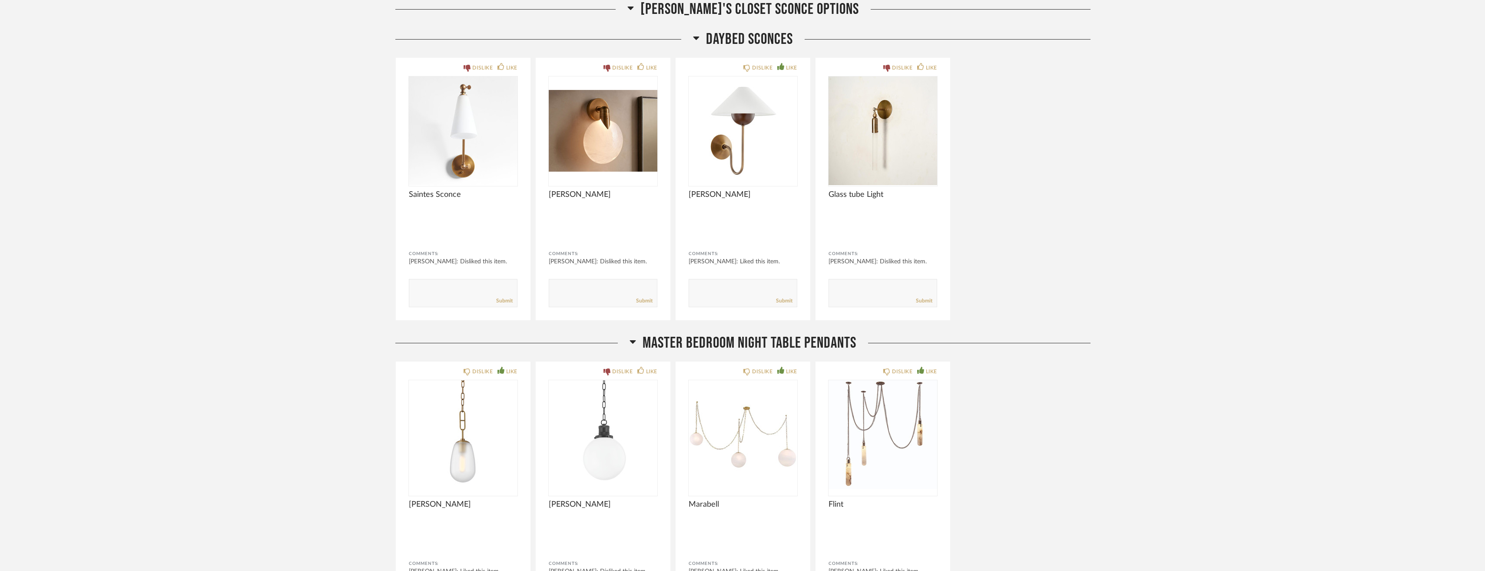
scroll to position [1043, 0]
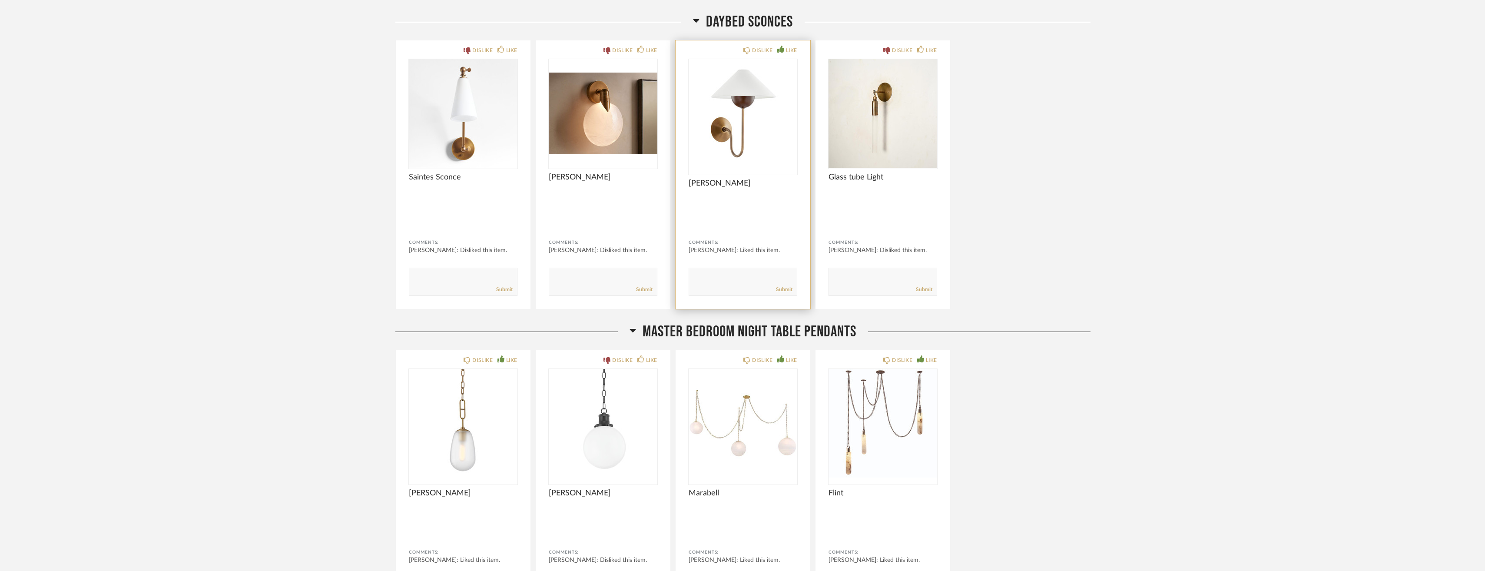
click at [744, 144] on img "0" at bounding box center [743, 113] width 109 height 109
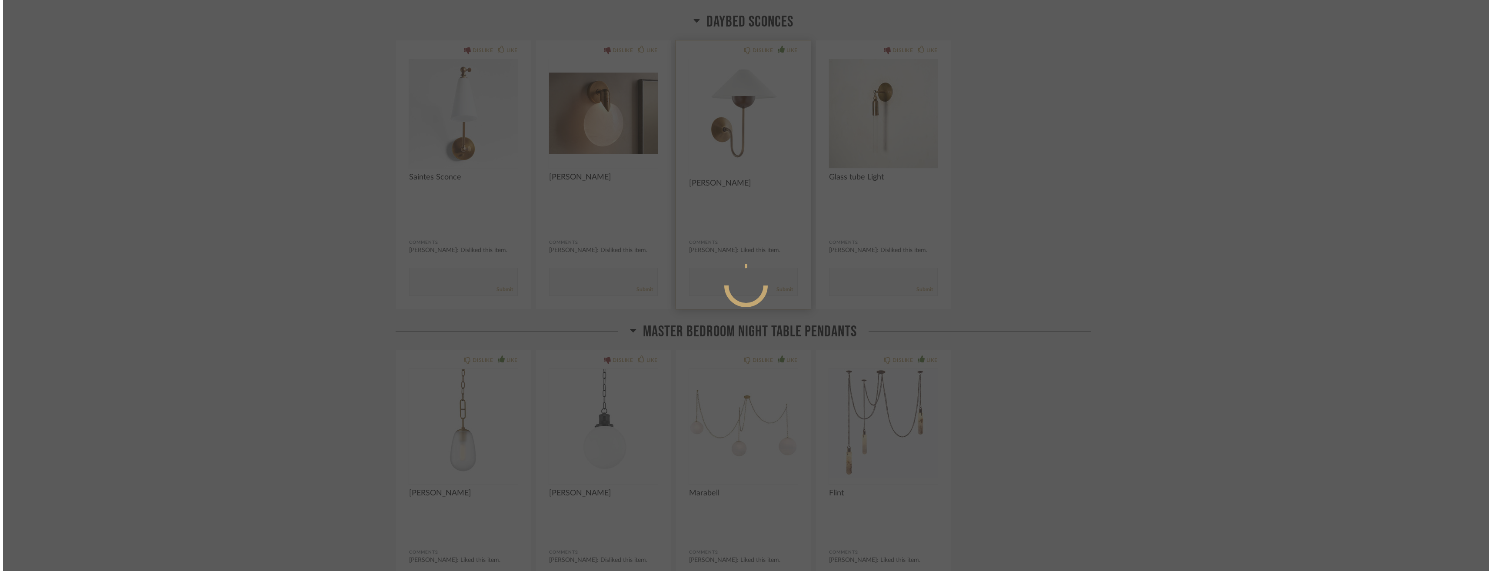
scroll to position [0, 0]
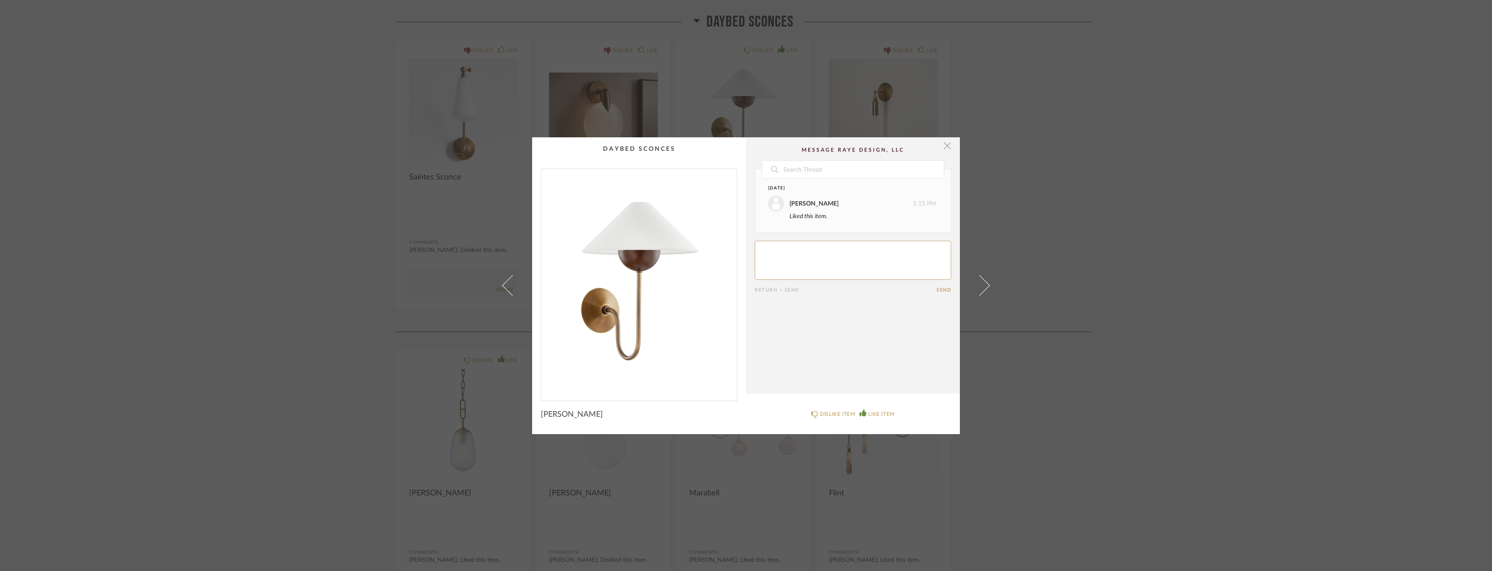
click at [943, 146] on span "button" at bounding box center [946, 145] width 17 height 17
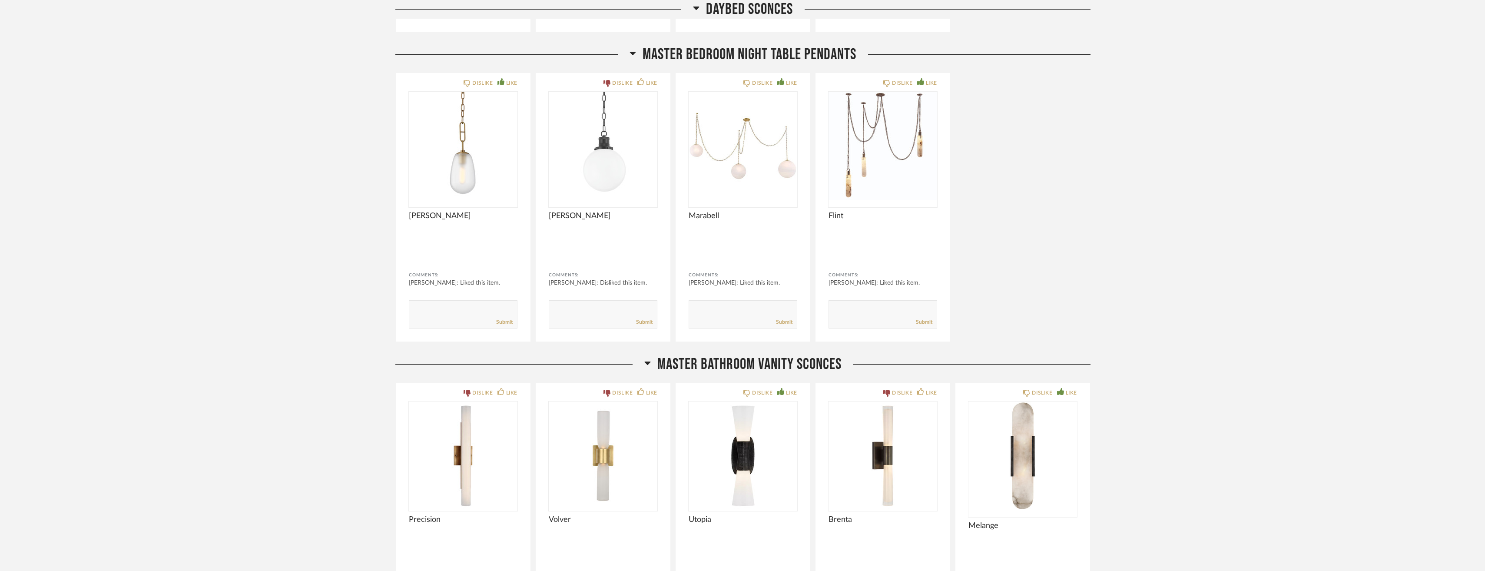
scroll to position [1321, 0]
drag, startPoint x: 737, startPoint y: 162, endPoint x: 246, endPoint y: 196, distance: 492.7
click at [246, 196] on div "Thumbnail View Full View [PERSON_NAME] Addition Lighting Filter Items Category …" at bounding box center [742, 519] width 1485 height 3610
drag, startPoint x: 894, startPoint y: 120, endPoint x: 867, endPoint y: 183, distance: 68.5
click at [867, 183] on img "0" at bounding box center [883, 145] width 109 height 109
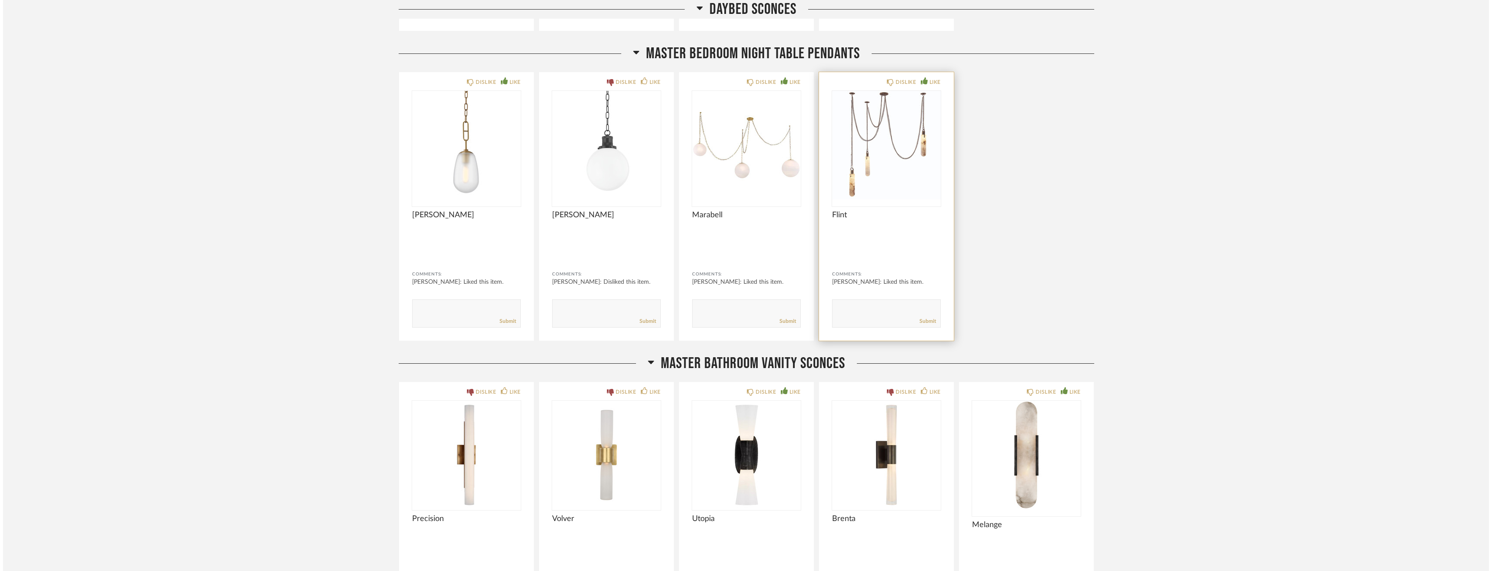
scroll to position [0, 0]
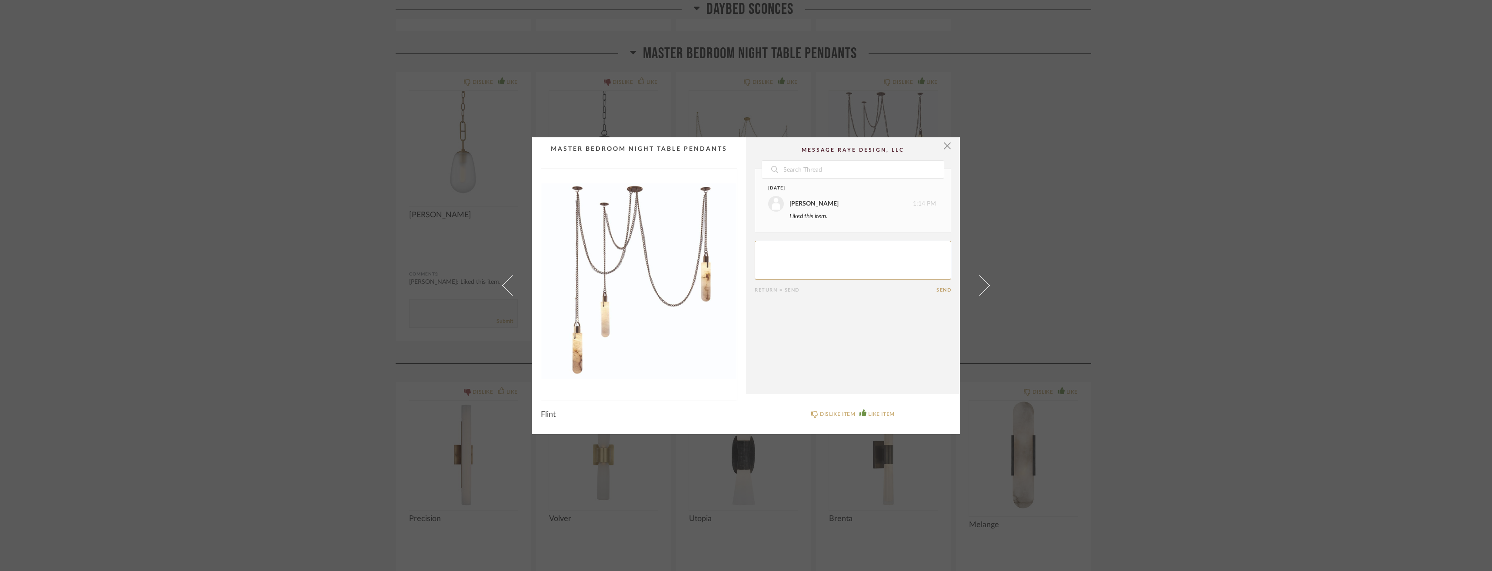
click at [1033, 135] on div "× Date [DATE] [PERSON_NAME] 1:14 PM Liked this item. Return = Send Send Flint D…" at bounding box center [746, 285] width 1492 height 571
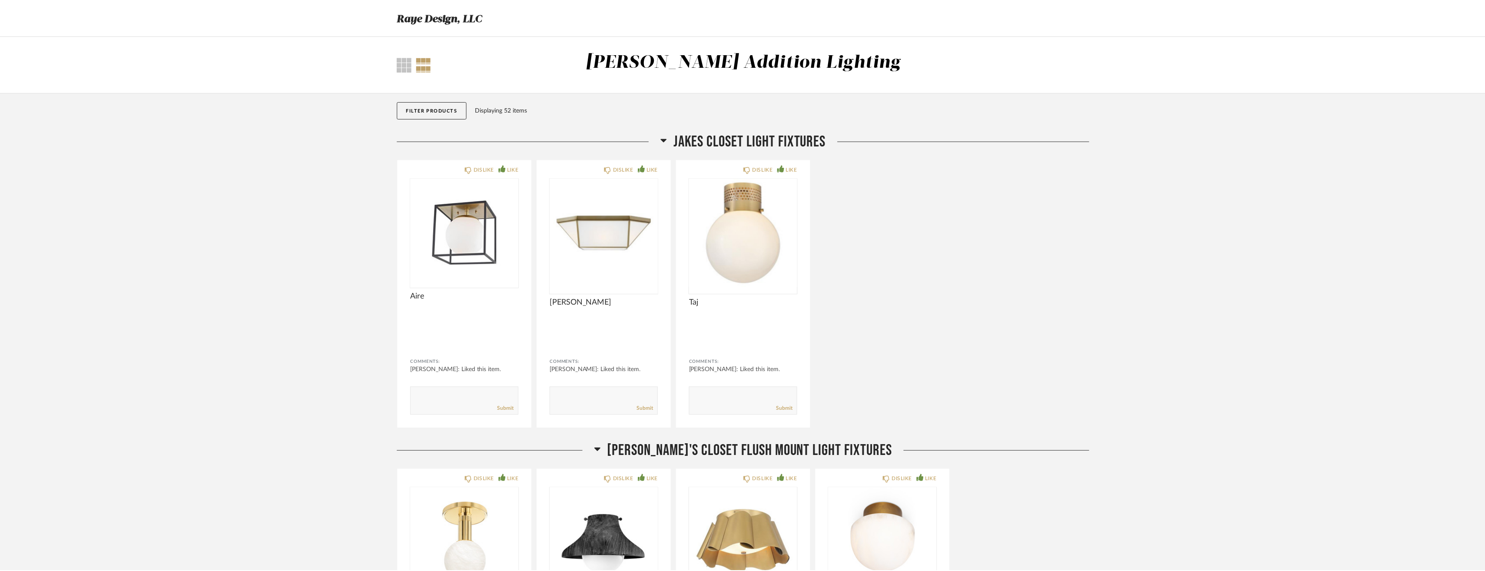
scroll to position [1321, 0]
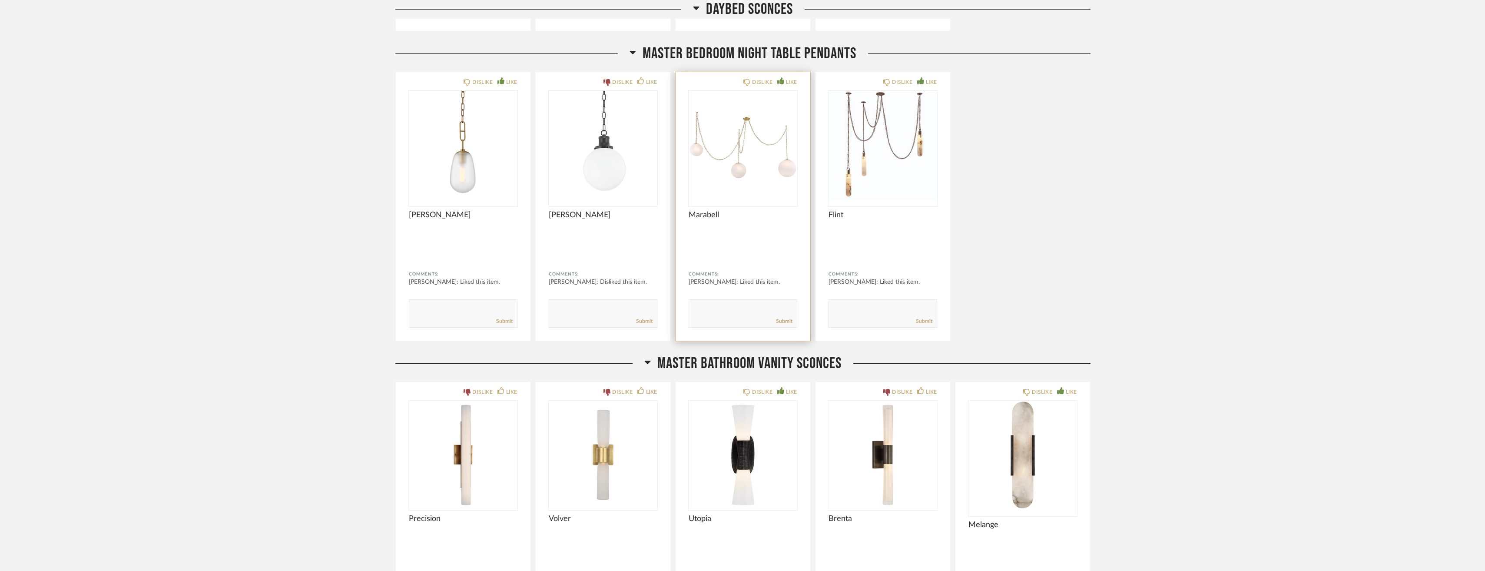
click at [749, 170] on img "0" at bounding box center [743, 145] width 109 height 109
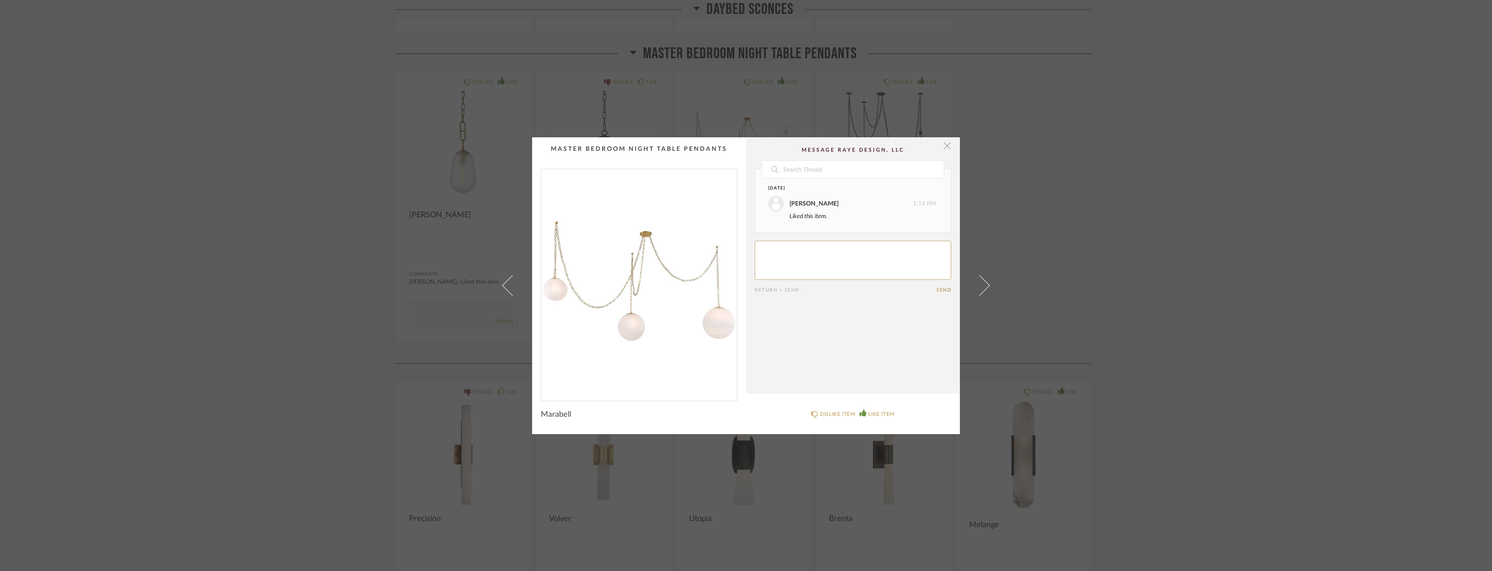
click at [942, 148] on span "button" at bounding box center [946, 145] width 17 height 17
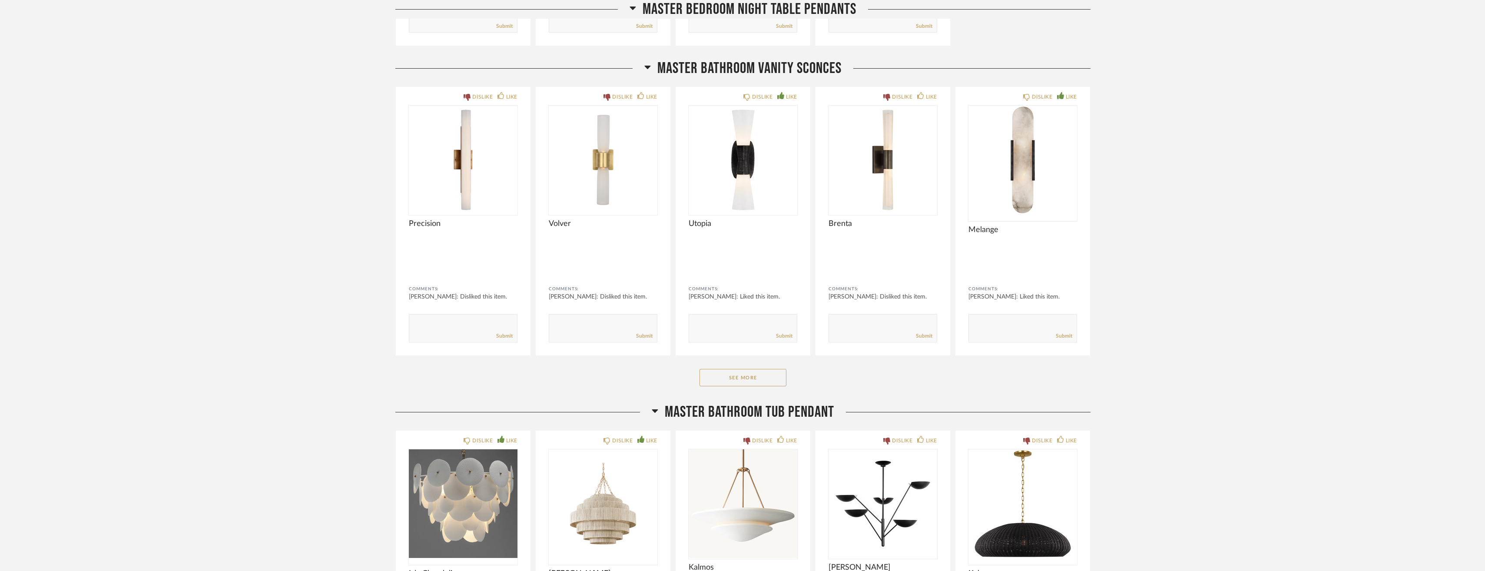
scroll to position [1617, 0]
click at [985, 179] on img "0" at bounding box center [1023, 159] width 109 height 109
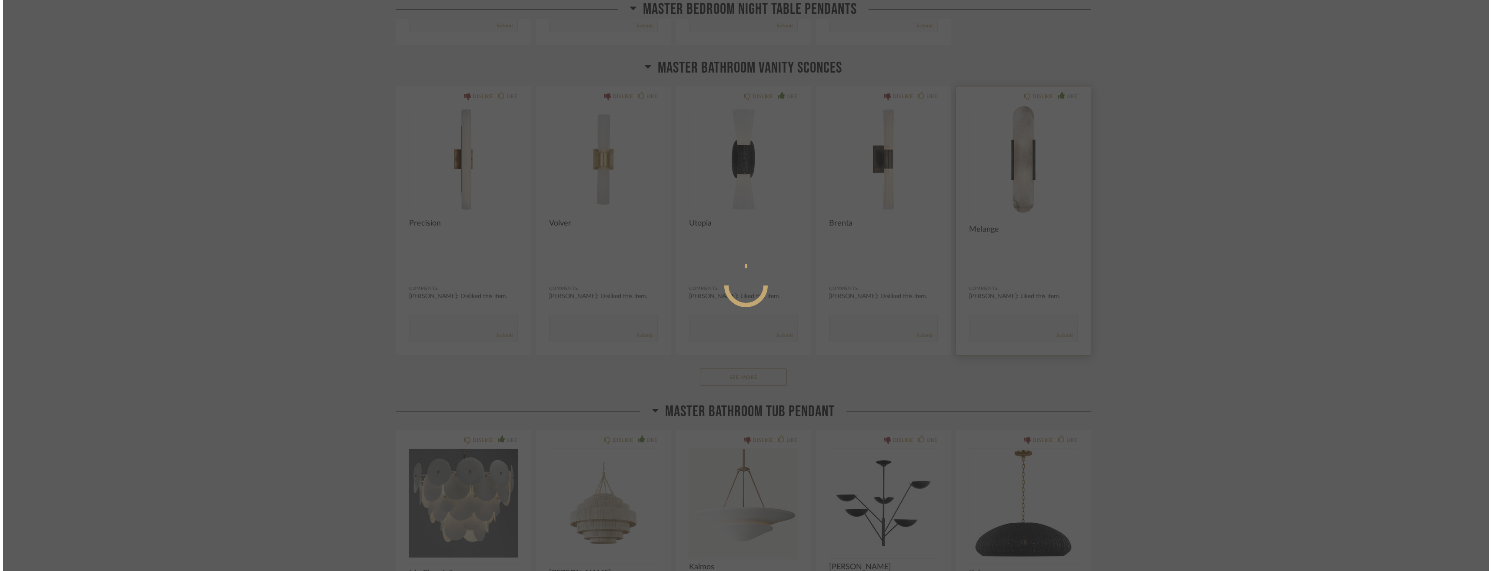
scroll to position [0, 0]
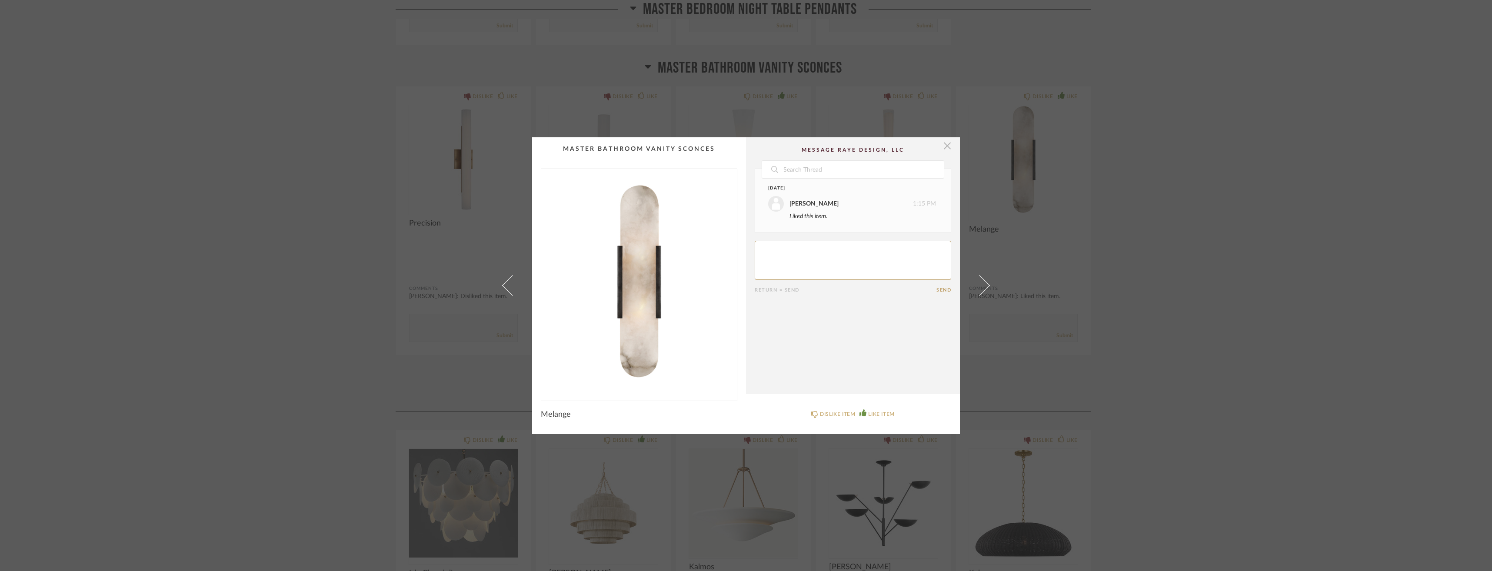
click at [946, 146] on span "button" at bounding box center [946, 145] width 17 height 17
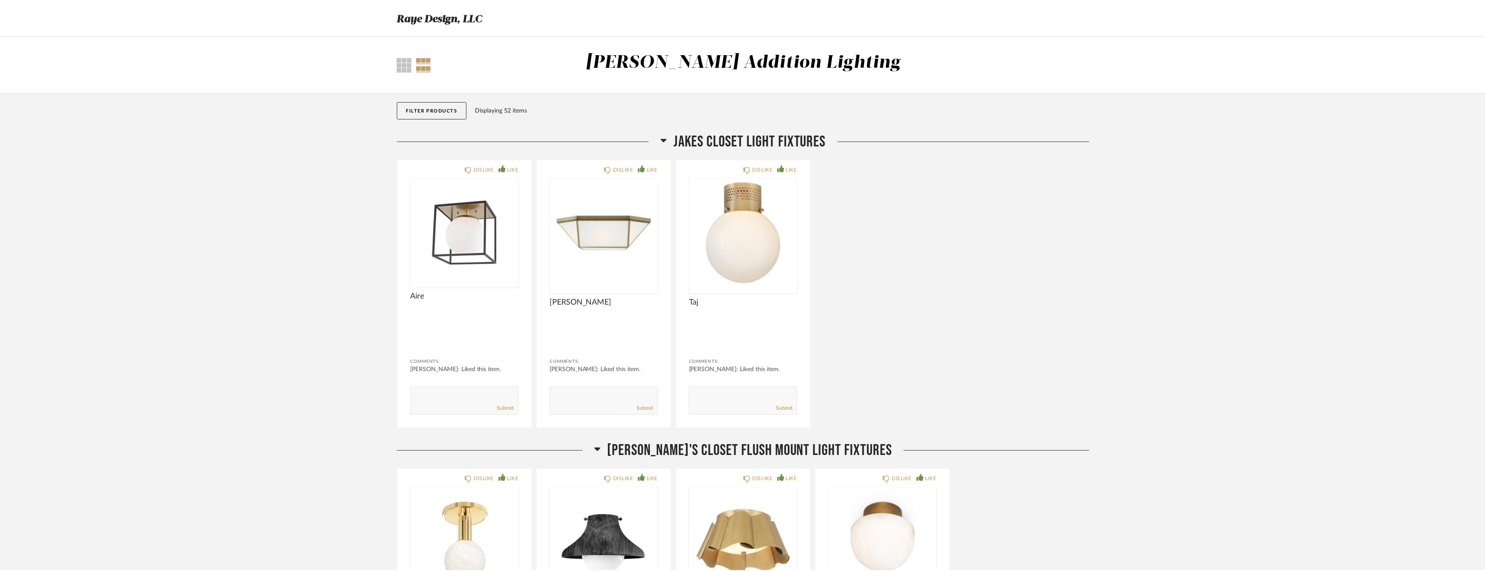
scroll to position [1617, 0]
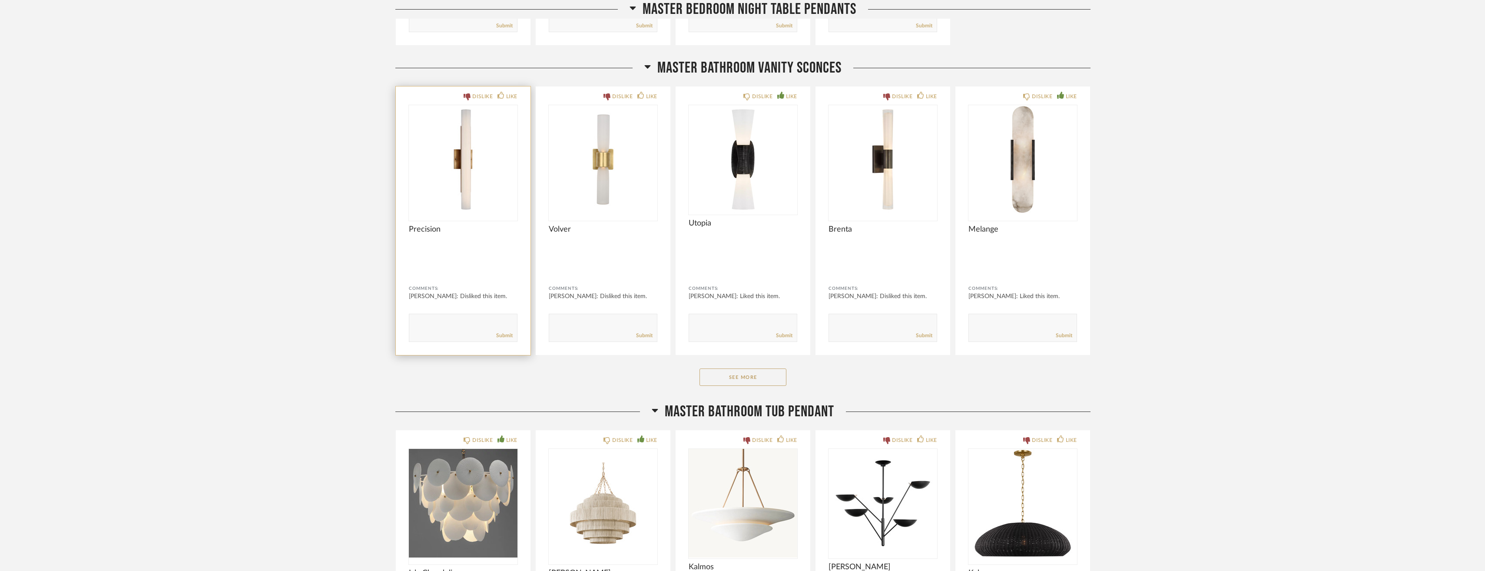
click at [495, 199] on img "0" at bounding box center [463, 159] width 109 height 109
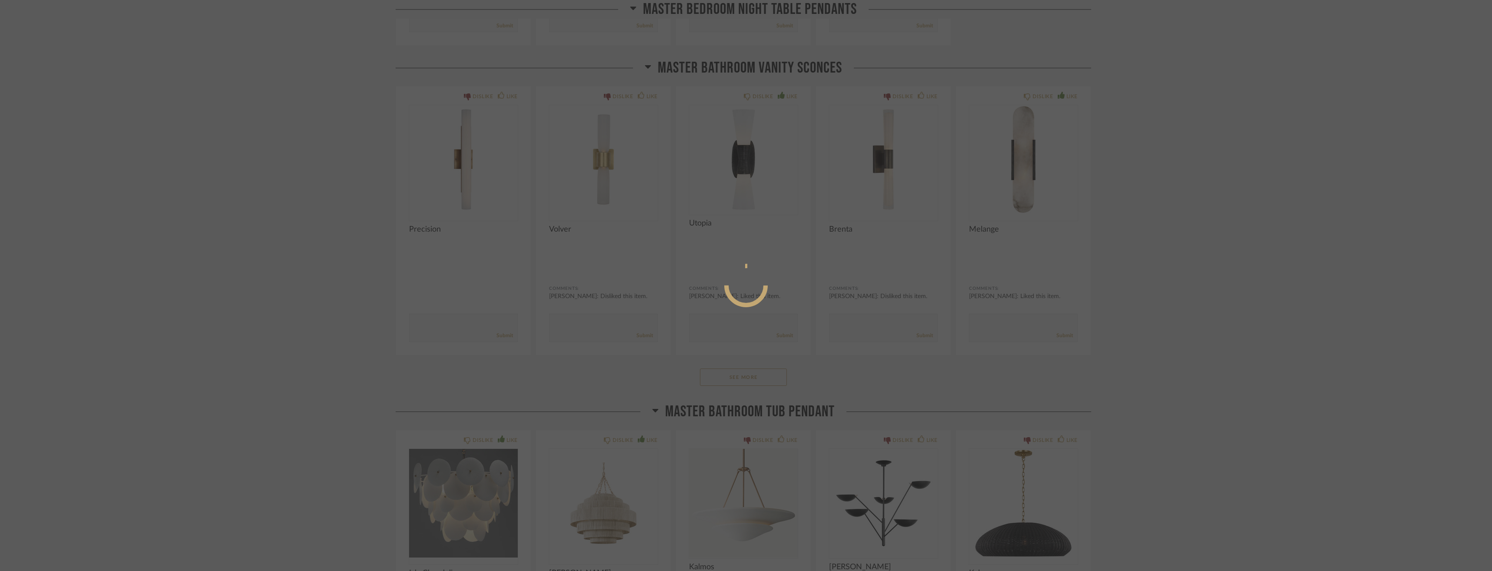
click at [202, 145] on div at bounding box center [746, 285] width 1492 height 571
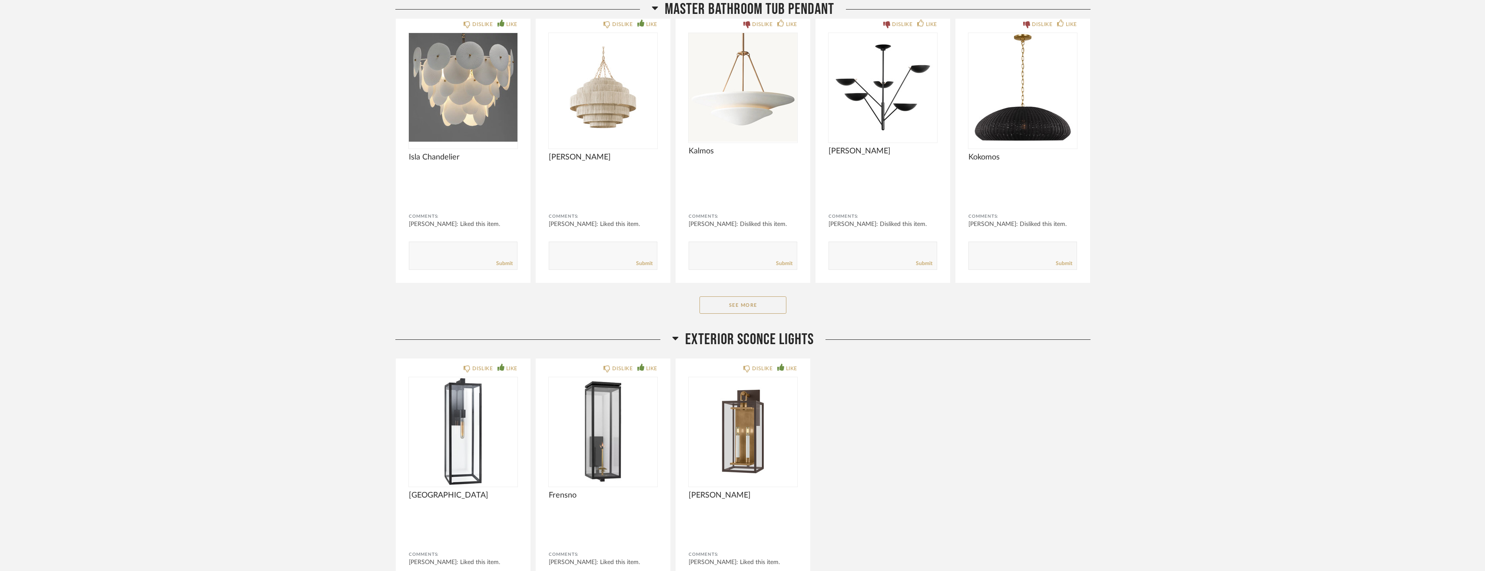
scroll to position [2034, 0]
click at [492, 132] on img "0" at bounding box center [463, 86] width 109 height 109
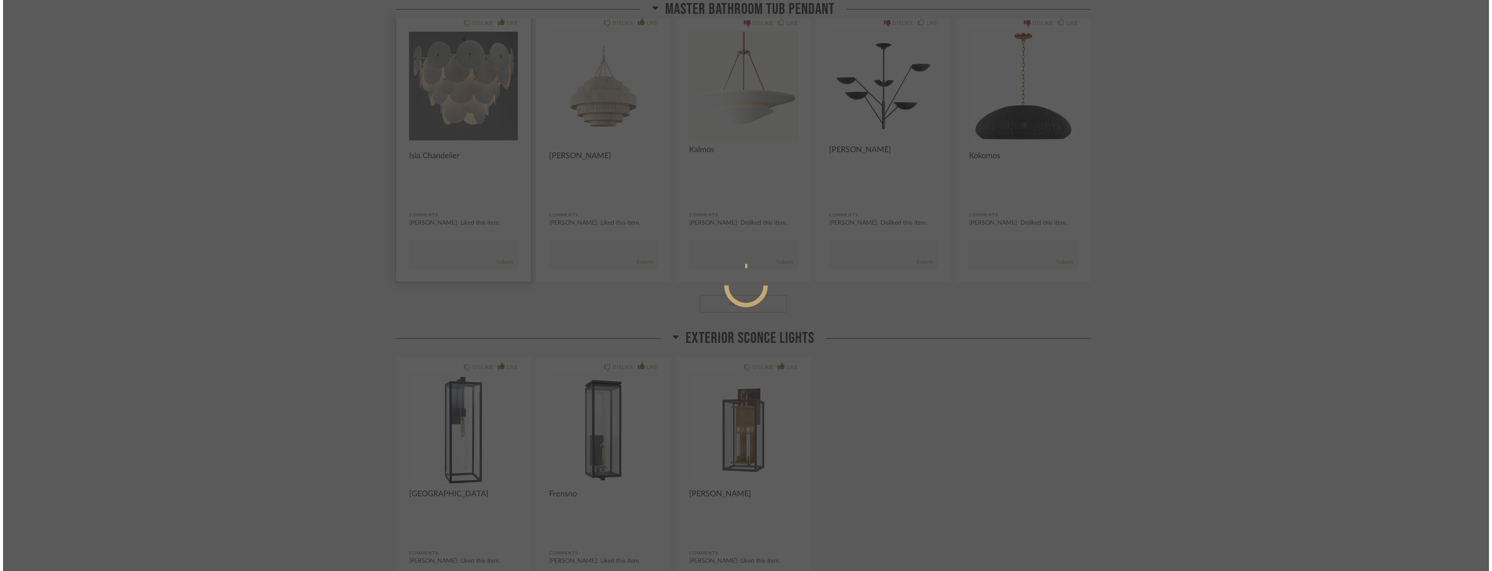
scroll to position [0, 0]
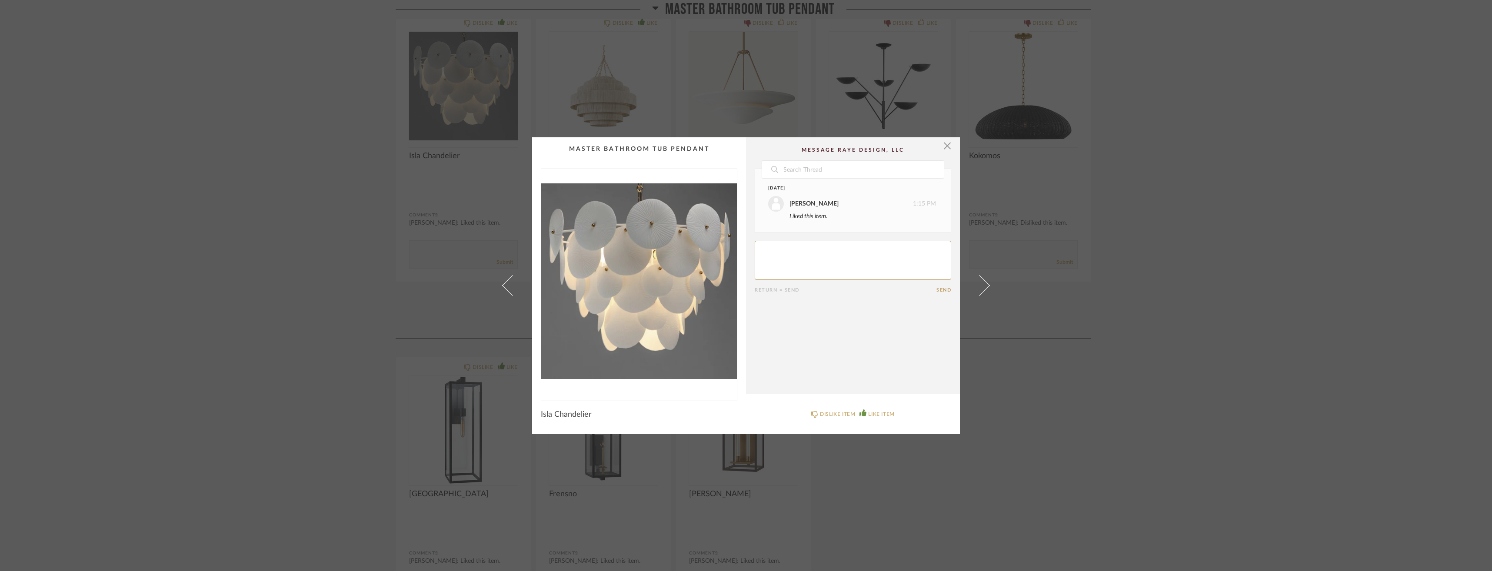
drag, startPoint x: 219, startPoint y: 447, endPoint x: 296, endPoint y: 382, distance: 100.5
click at [296, 382] on div "× Date [DATE] [PERSON_NAME] 1:15 PM Liked this item. Return = Send Send Isla Ch…" at bounding box center [746, 285] width 1492 height 571
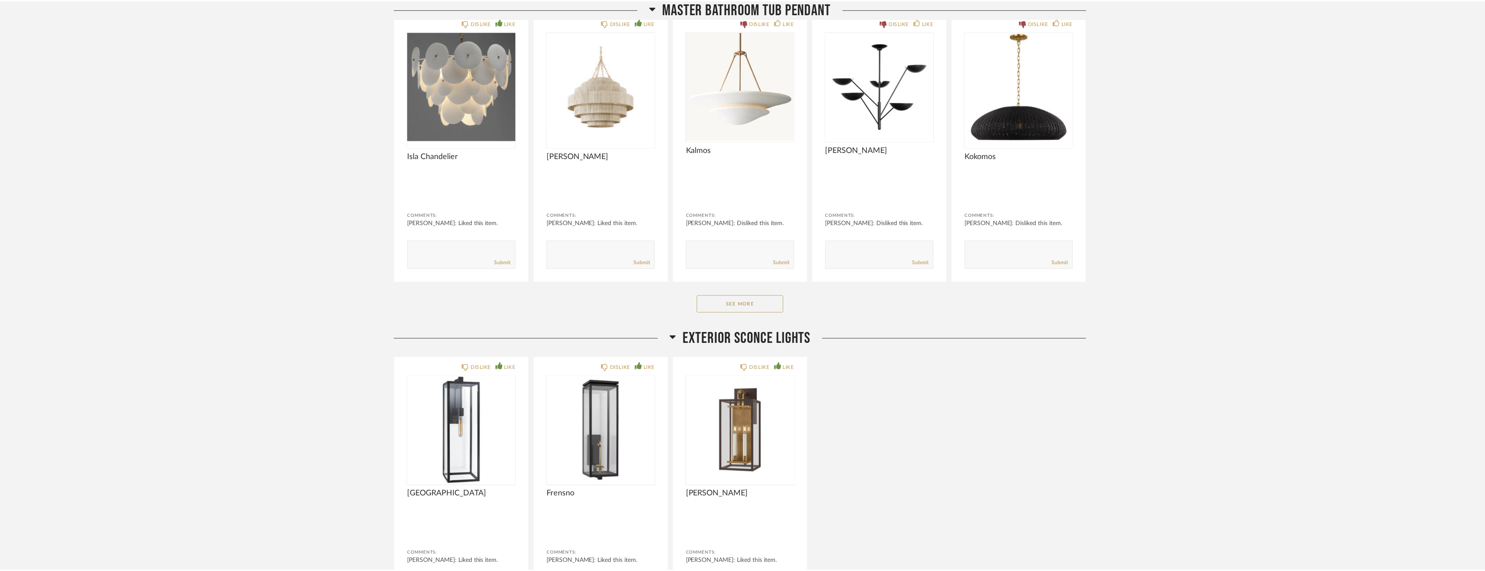
scroll to position [2034, 0]
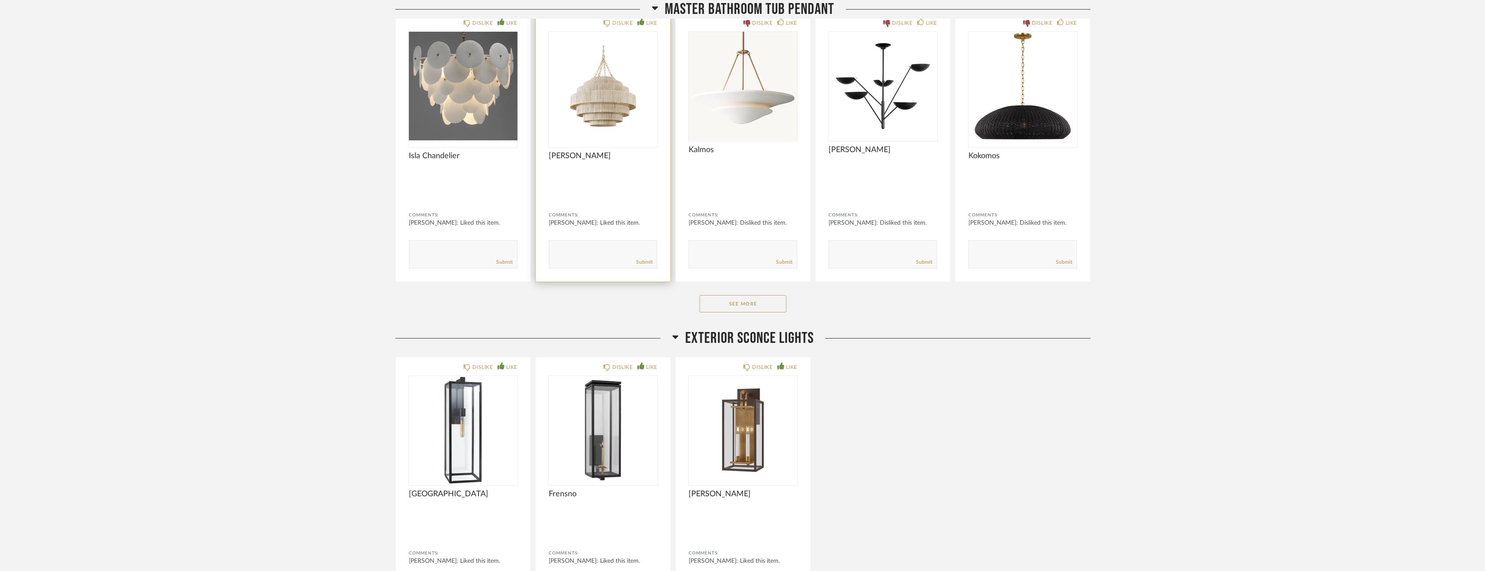
click at [566, 71] on img "0" at bounding box center [603, 86] width 109 height 109
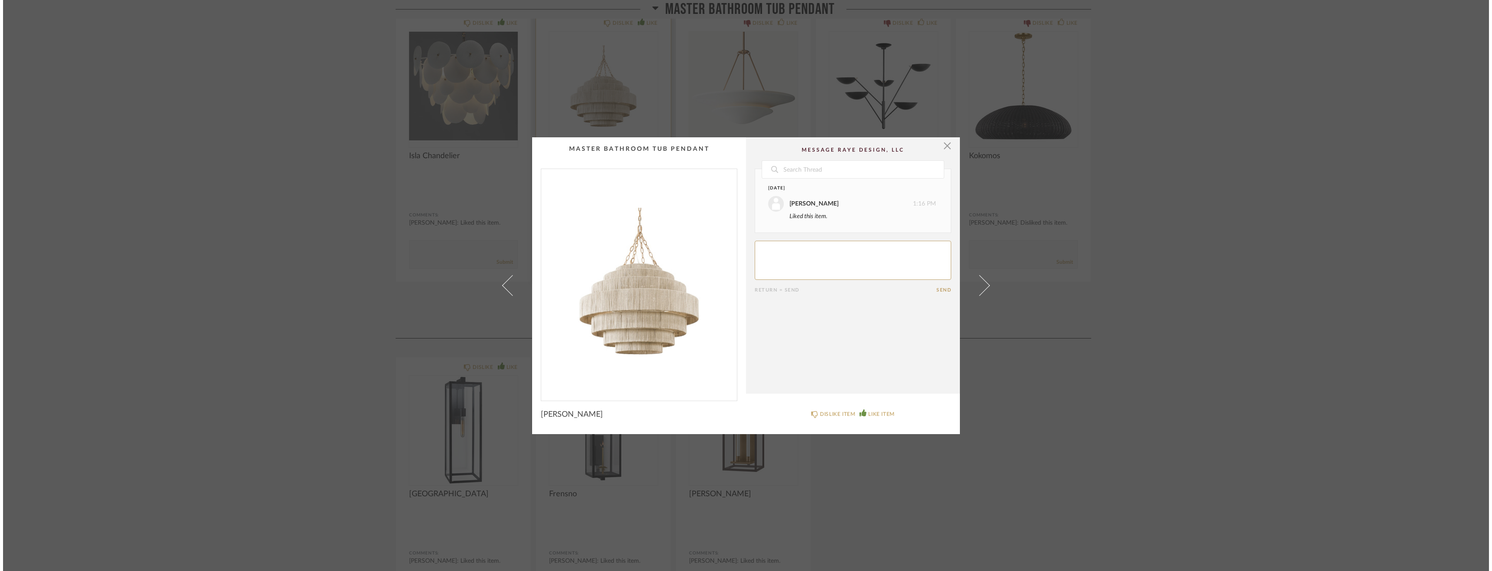
scroll to position [0, 0]
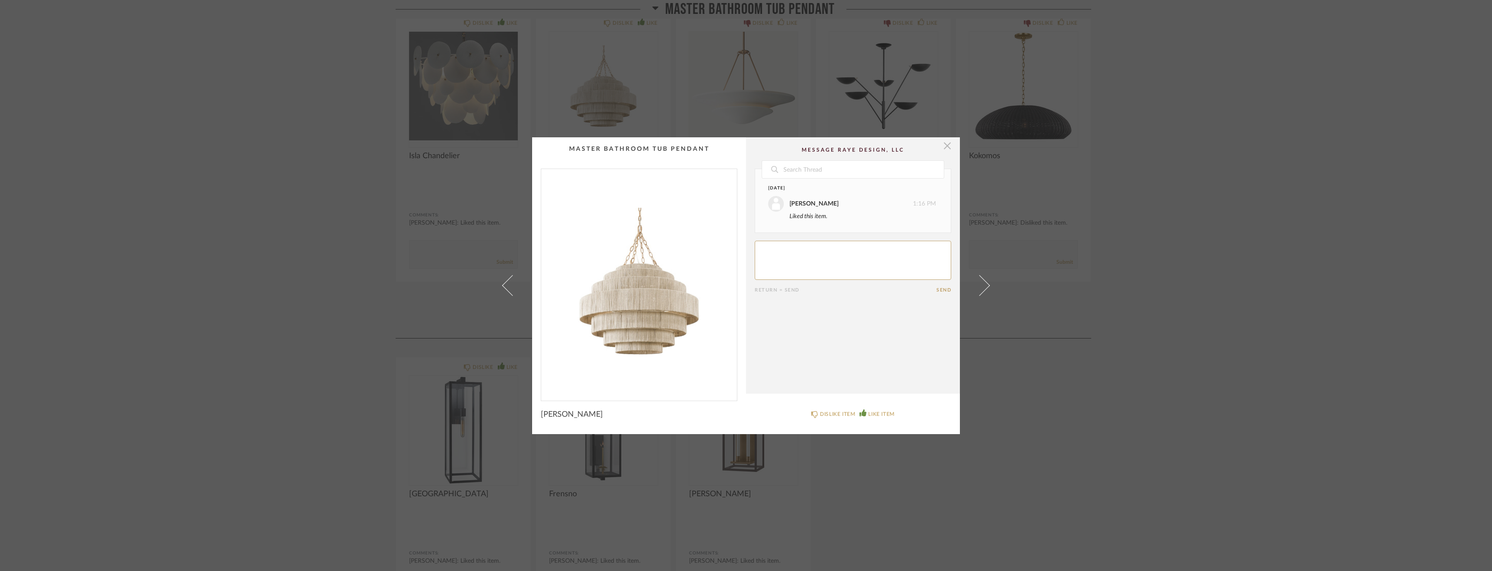
click at [941, 146] on span "button" at bounding box center [946, 145] width 17 height 17
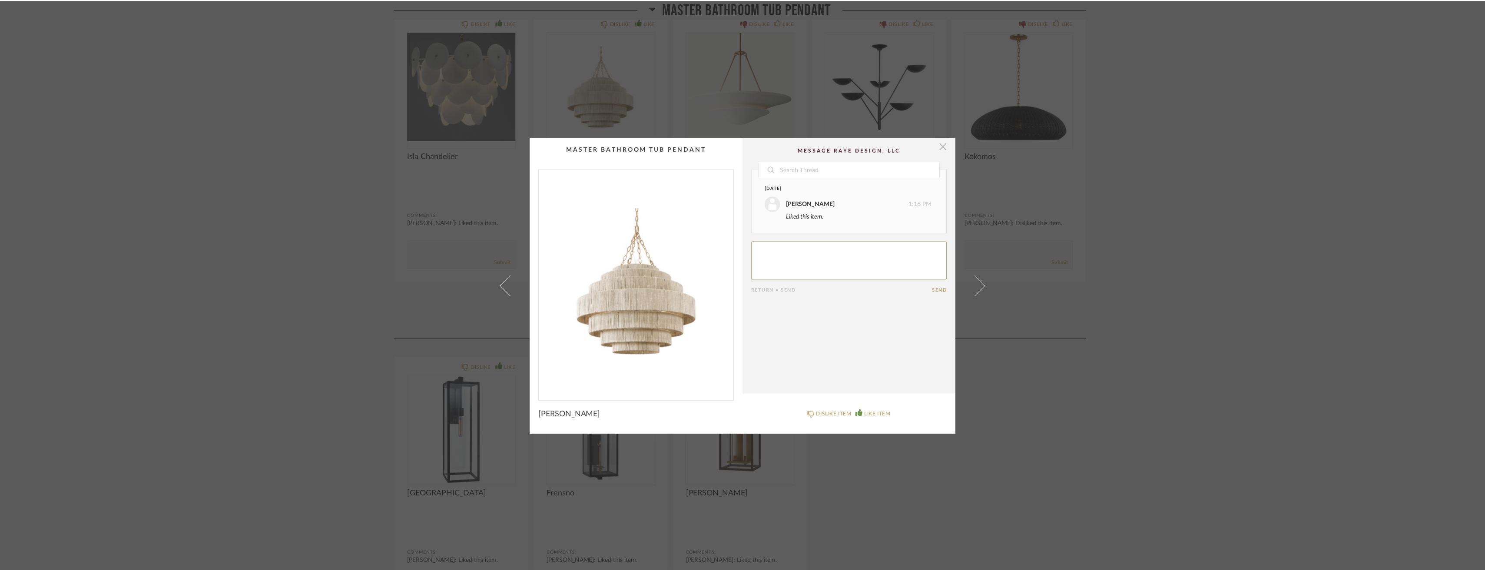
scroll to position [2034, 0]
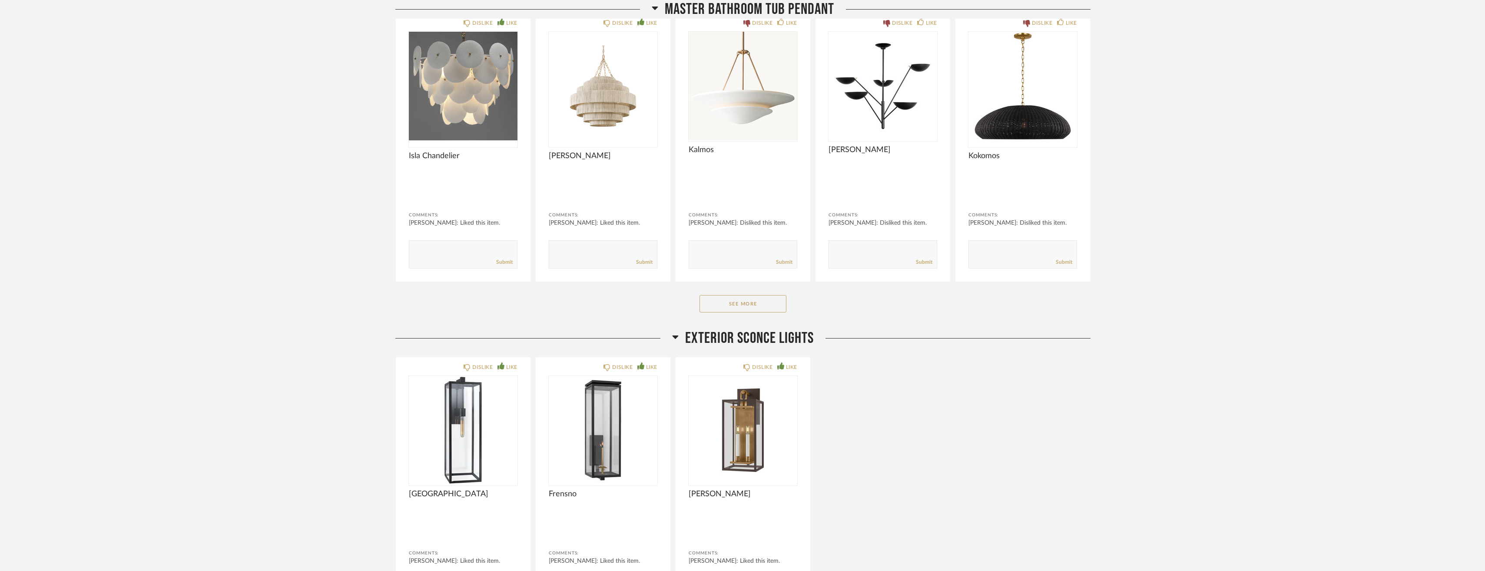
click at [941, 146] on div "DISLIKE LIKE [PERSON_NAME] Comments: [PERSON_NAME]: Disliked this item. Submit" at bounding box center [883, 147] width 135 height 269
click at [449, 75] on img "0" at bounding box center [463, 86] width 109 height 109
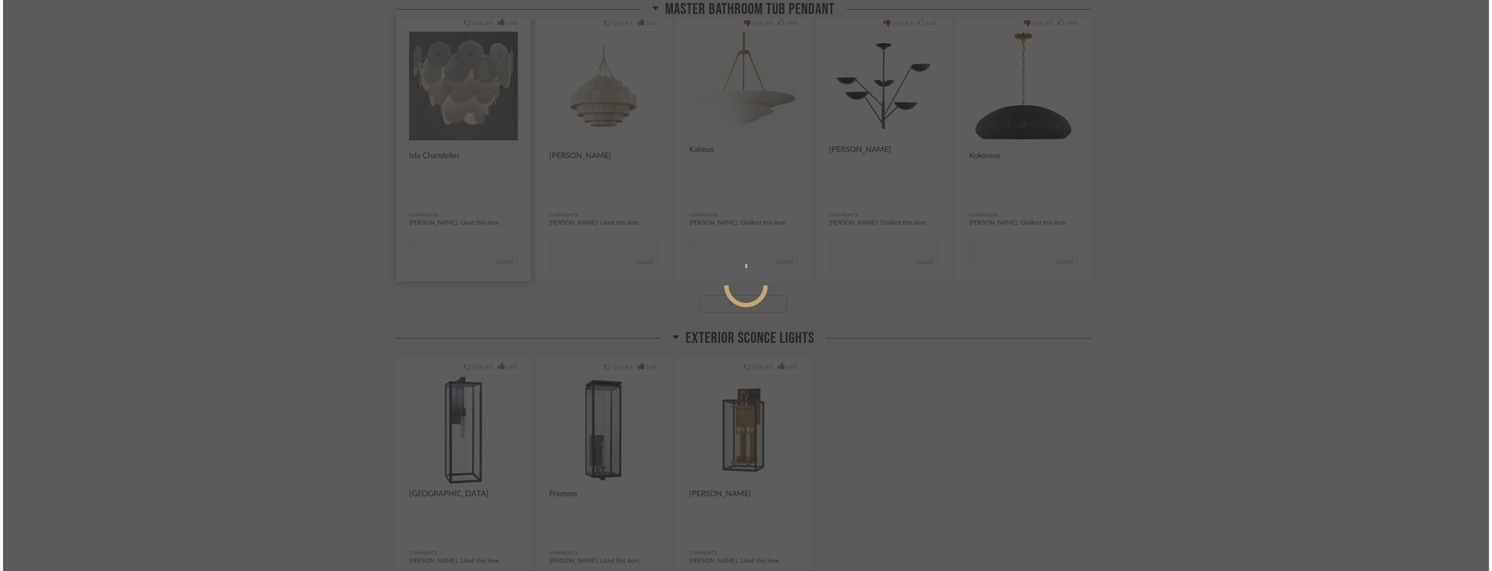
scroll to position [0, 0]
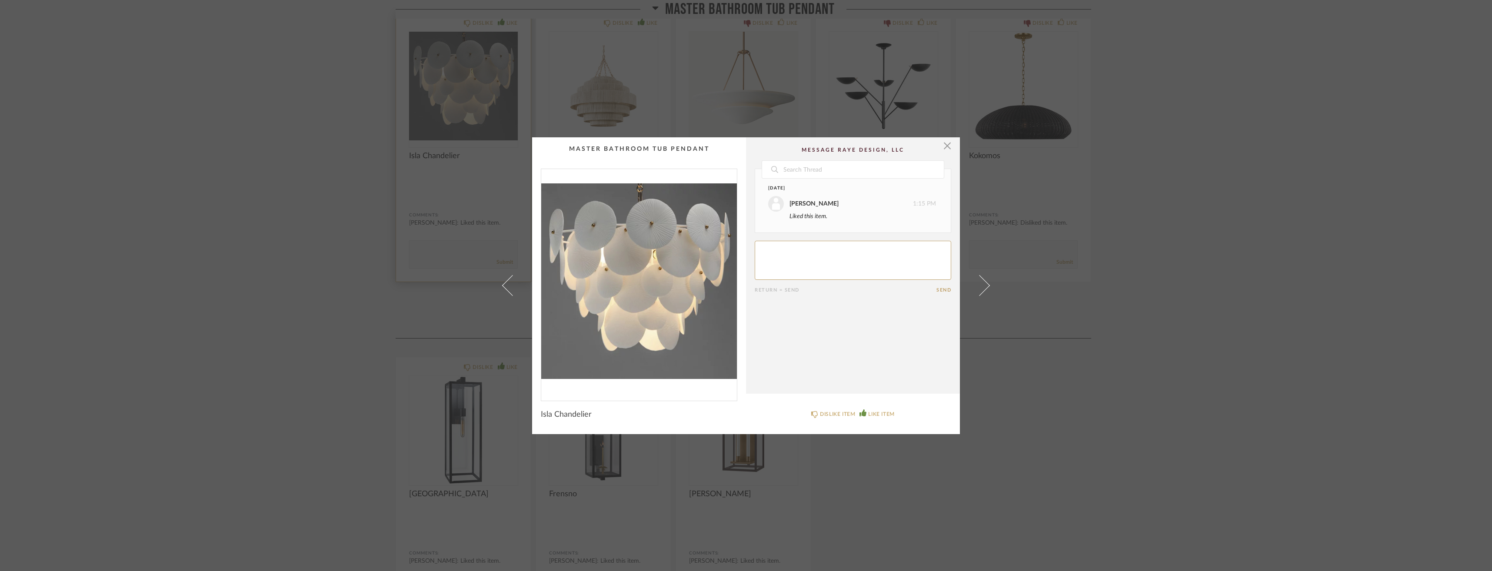
click at [449, 75] on div "× Date [DATE] [PERSON_NAME] 1:15 PM Liked this item. Return = Send Send Isla Ch…" at bounding box center [746, 285] width 1492 height 571
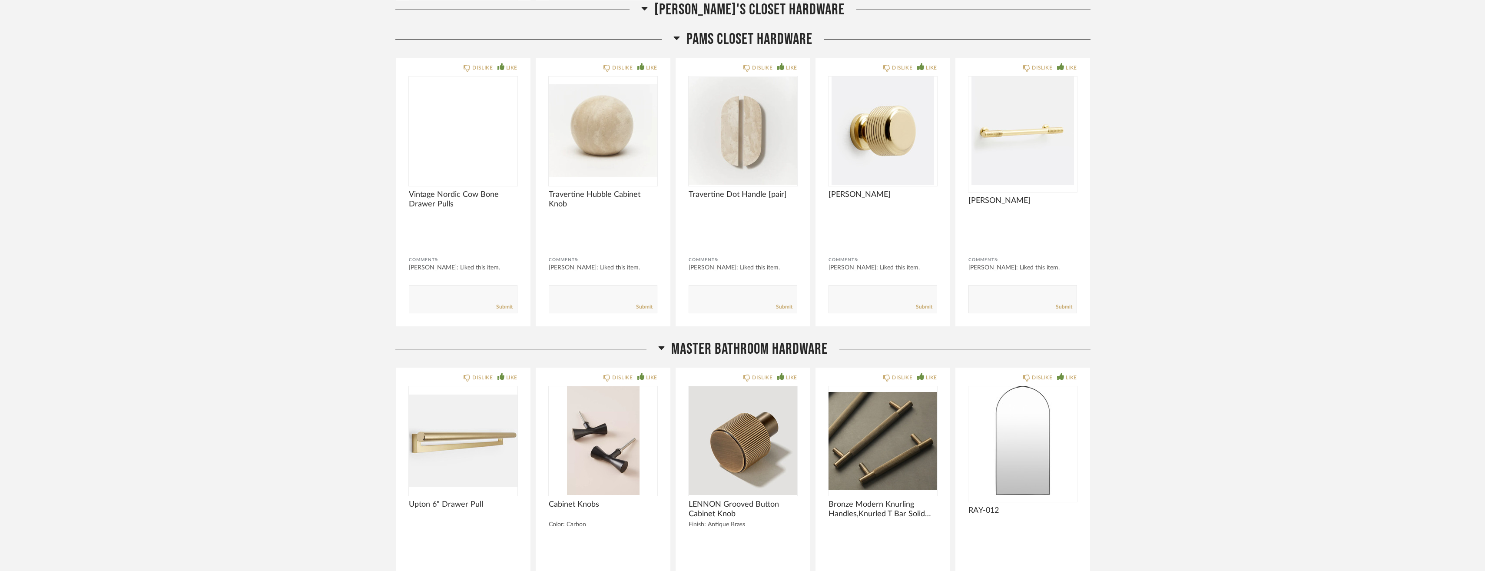
scroll to position [2955, 0]
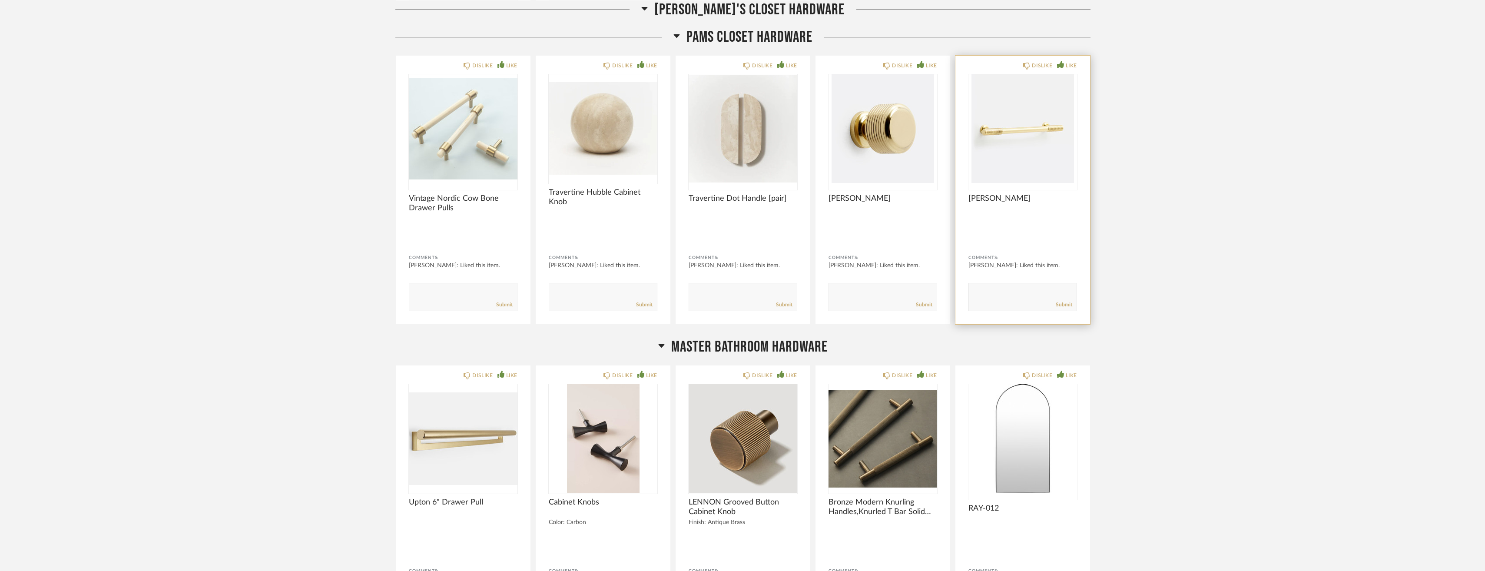
click at [1041, 122] on img "0" at bounding box center [1023, 128] width 109 height 109
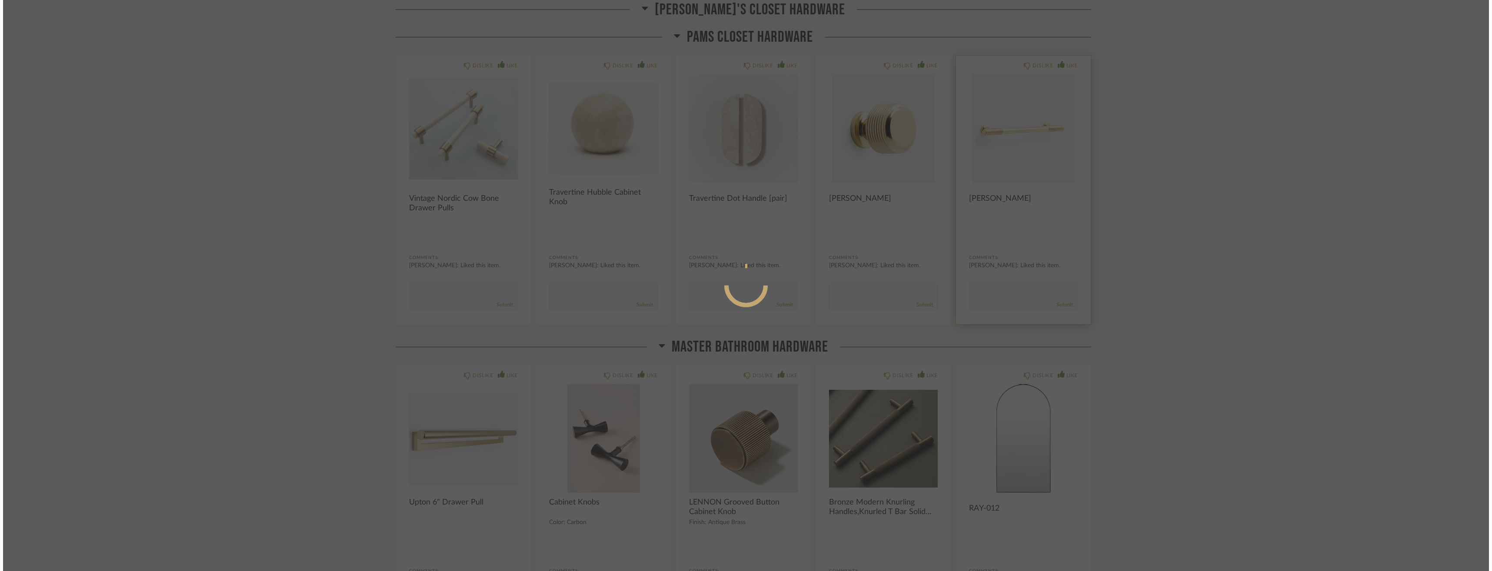
scroll to position [0, 0]
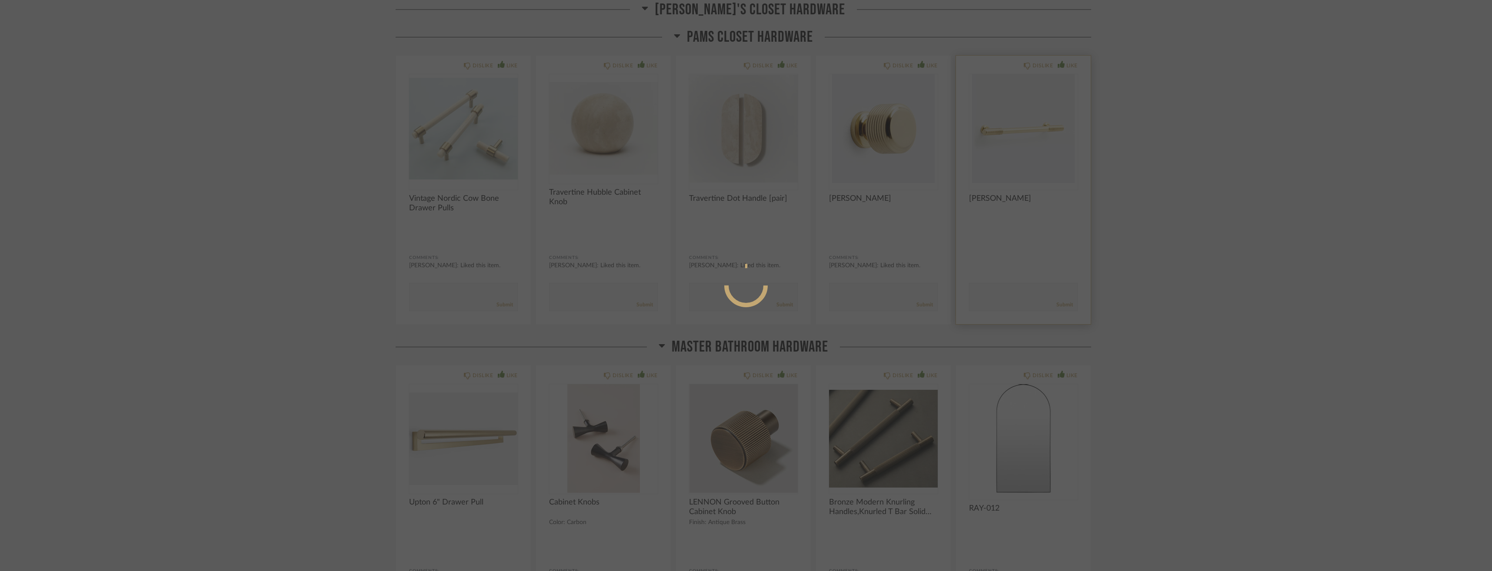
click at [1041, 122] on div at bounding box center [746, 285] width 1492 height 571
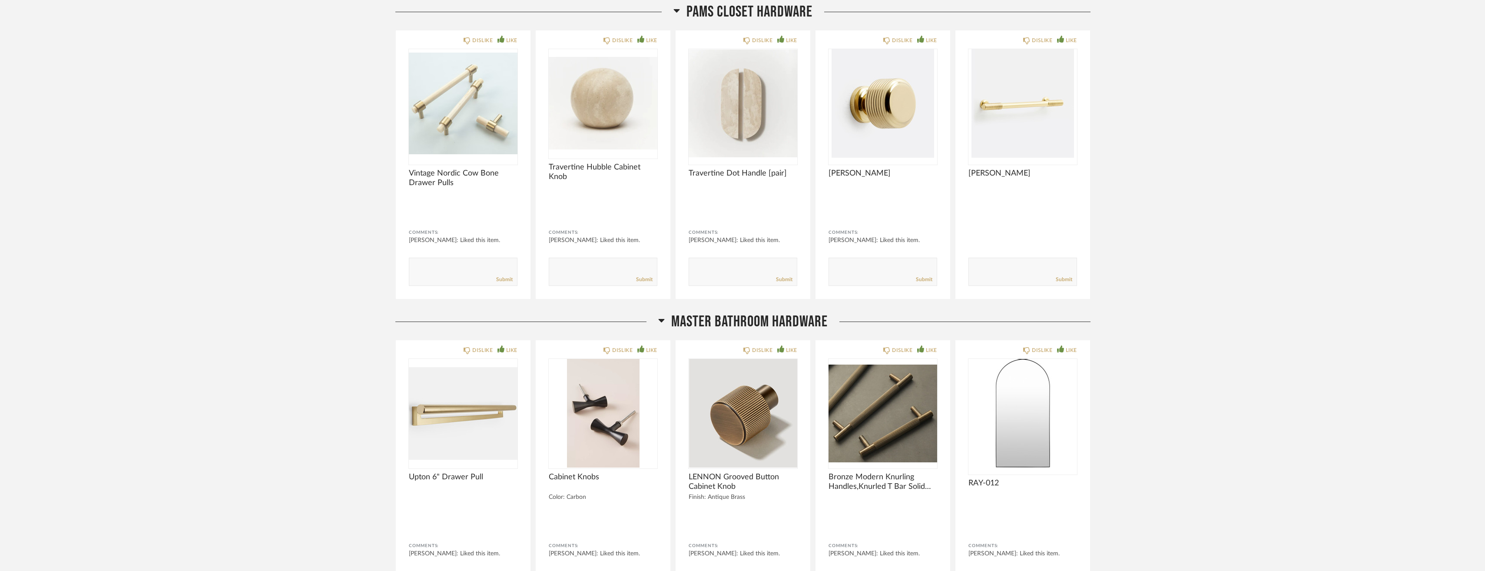
scroll to position [3126, 0]
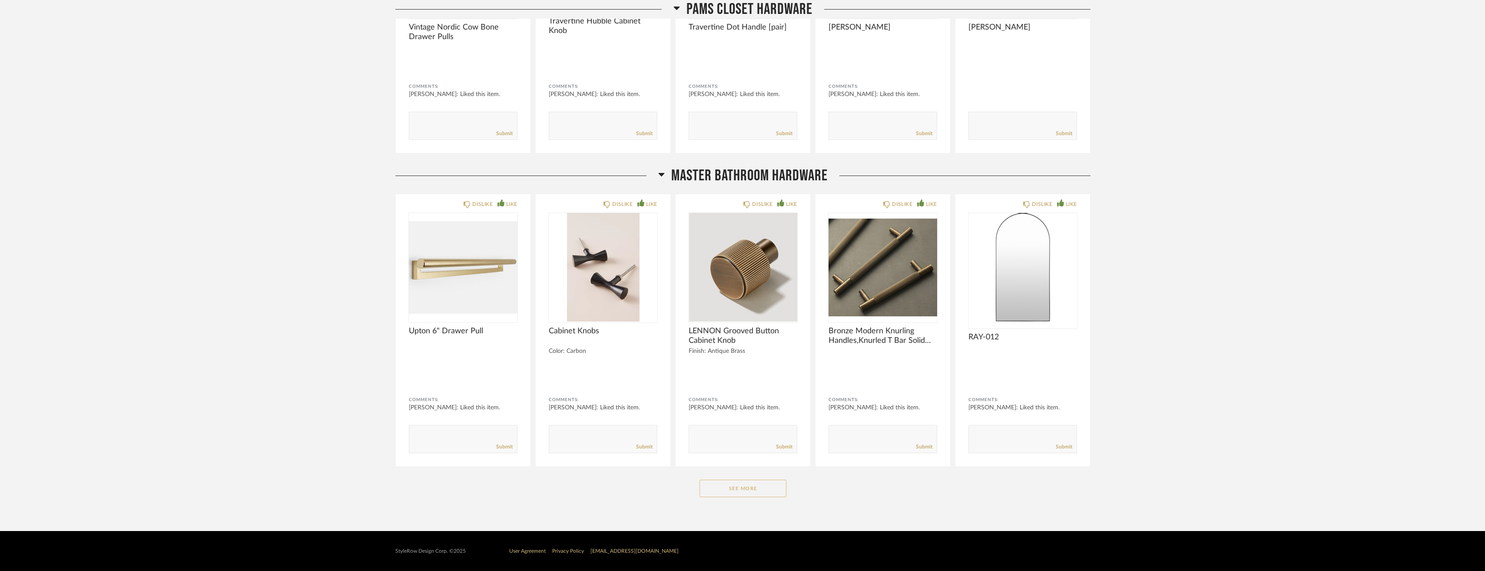
click at [715, 485] on button "See More" at bounding box center [743, 488] width 87 height 17
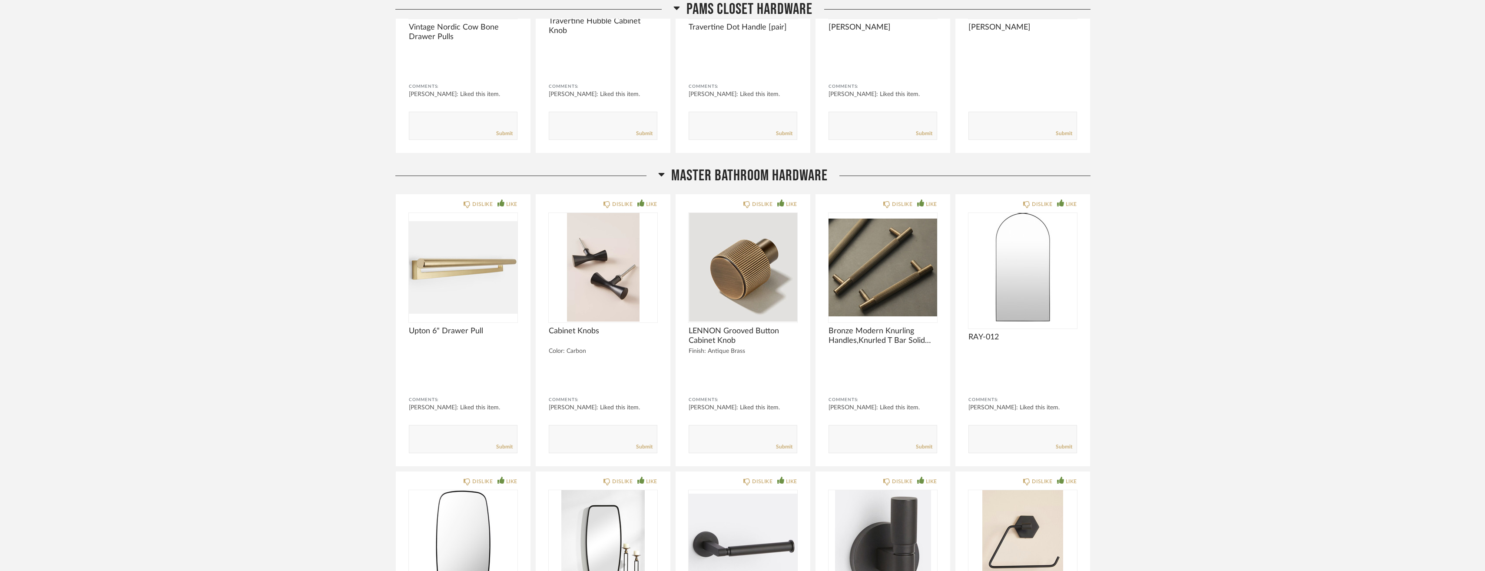
drag, startPoint x: 1473, startPoint y: 533, endPoint x: 1476, endPoint y: 550, distance: 17.3
drag, startPoint x: 1476, startPoint y: 550, endPoint x: 1470, endPoint y: 591, distance: 41.7
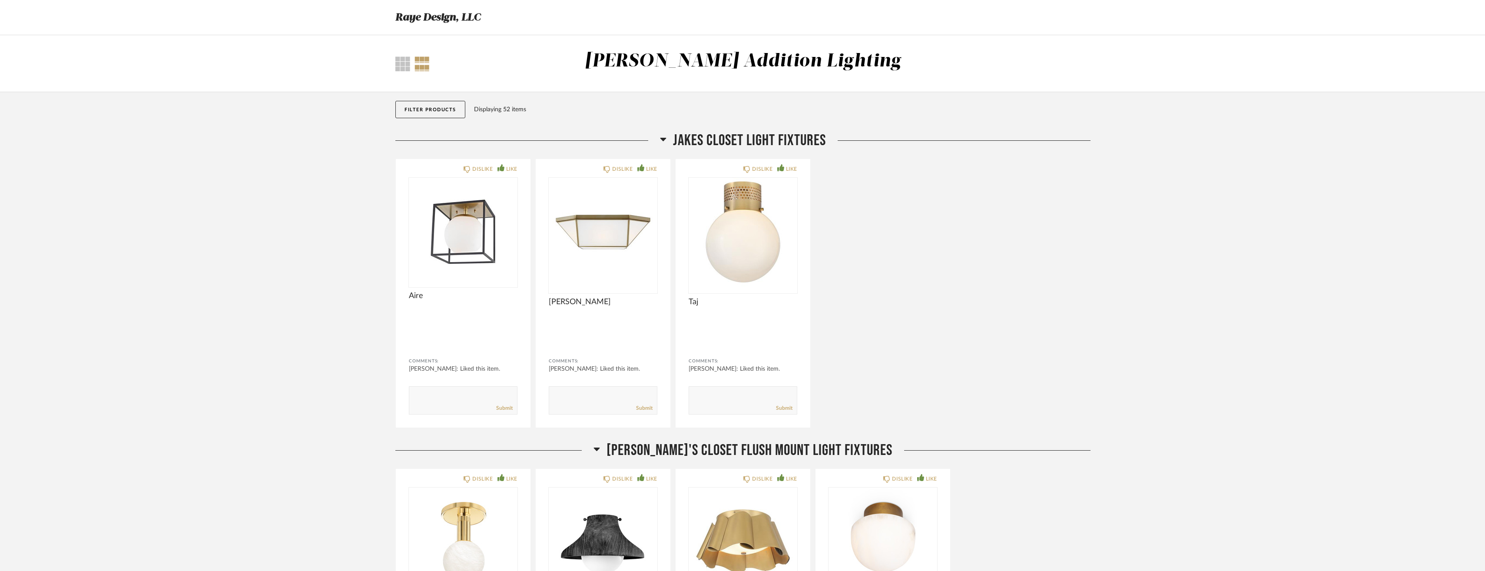
scroll to position [0, 0]
click at [797, 71] on div "[PERSON_NAME] Addition Lighting" at bounding box center [743, 62] width 316 height 18
click at [797, 75] on div "[PERSON_NAME] Addition Lighting" at bounding box center [743, 64] width 472 height 27
